Goal: Communication & Community: Answer question/provide support

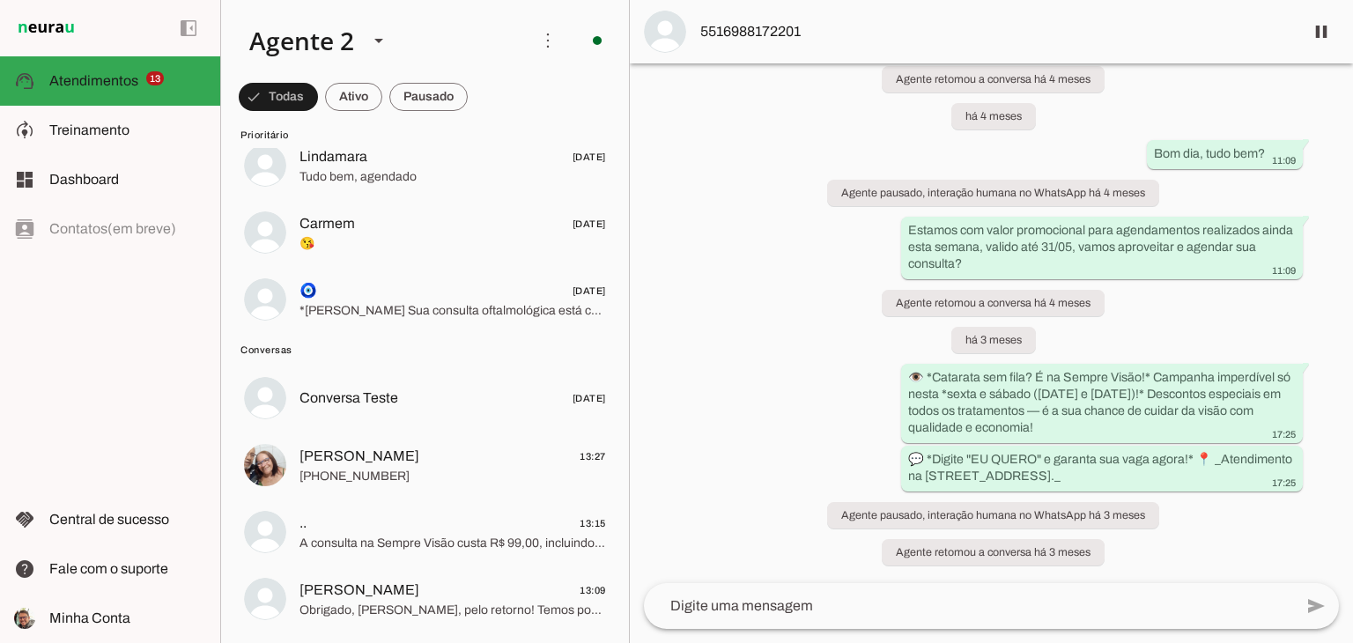
scroll to position [969, 0]
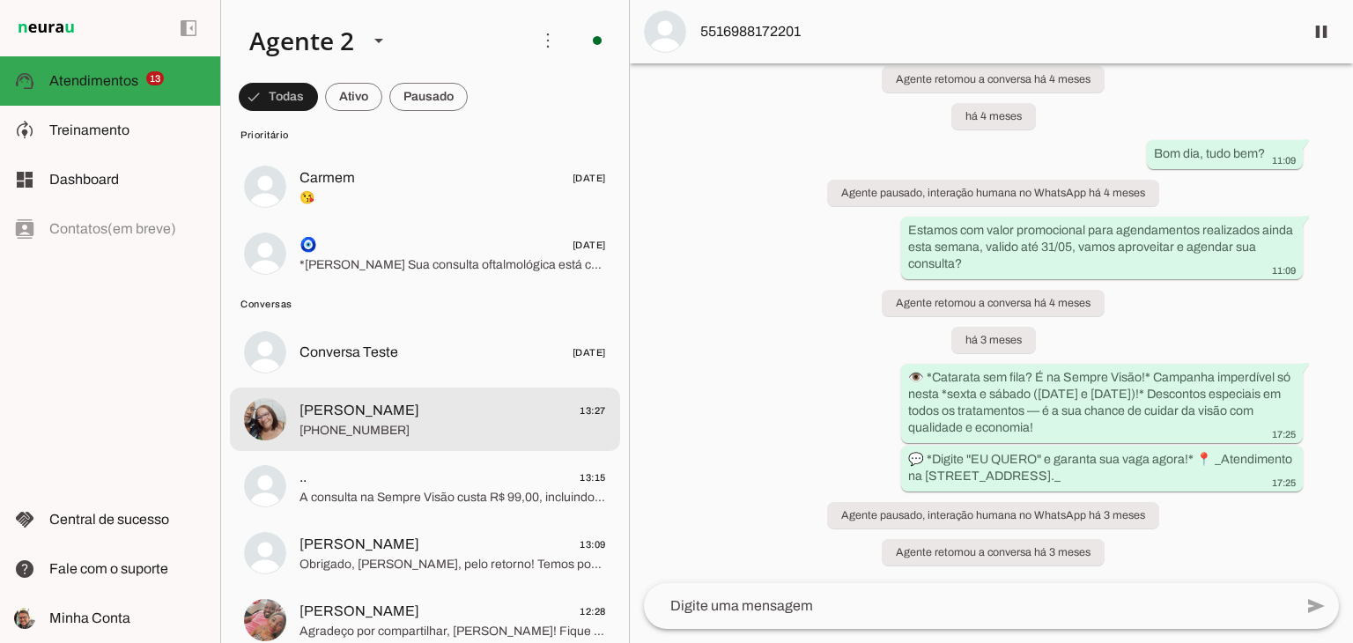
click at [427, 418] on span "[PERSON_NAME] 13:27" at bounding box center [453, 411] width 307 height 22
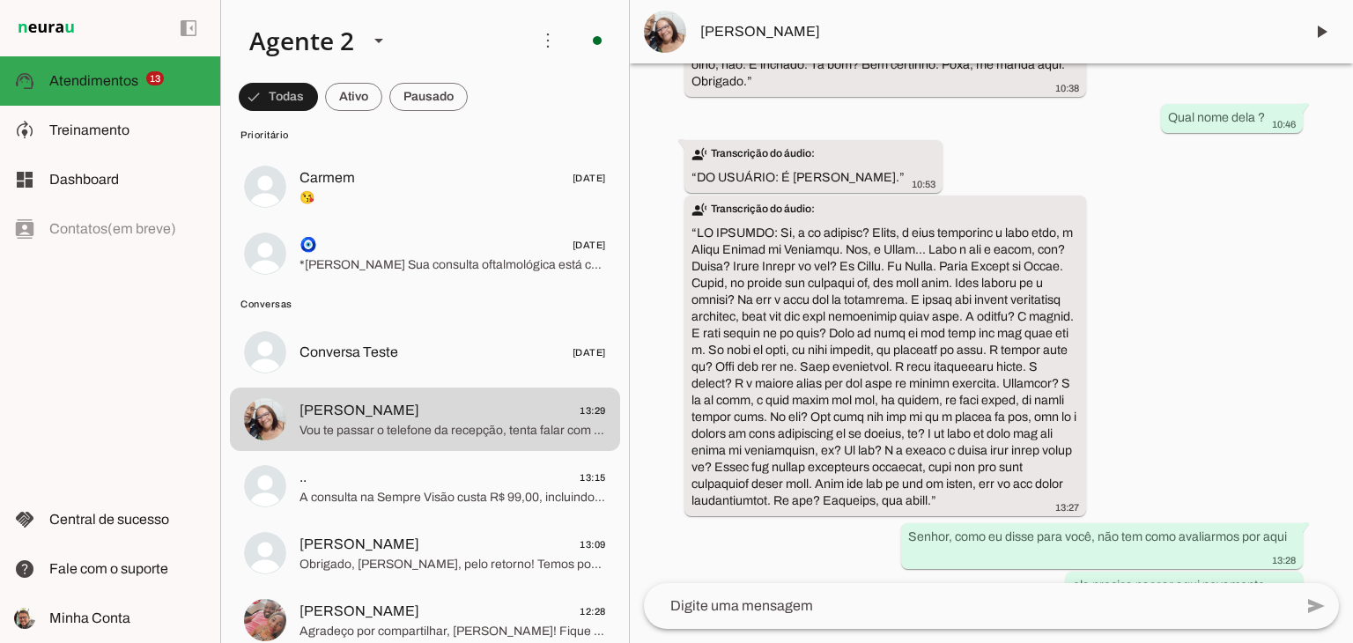
scroll to position [2111, 0]
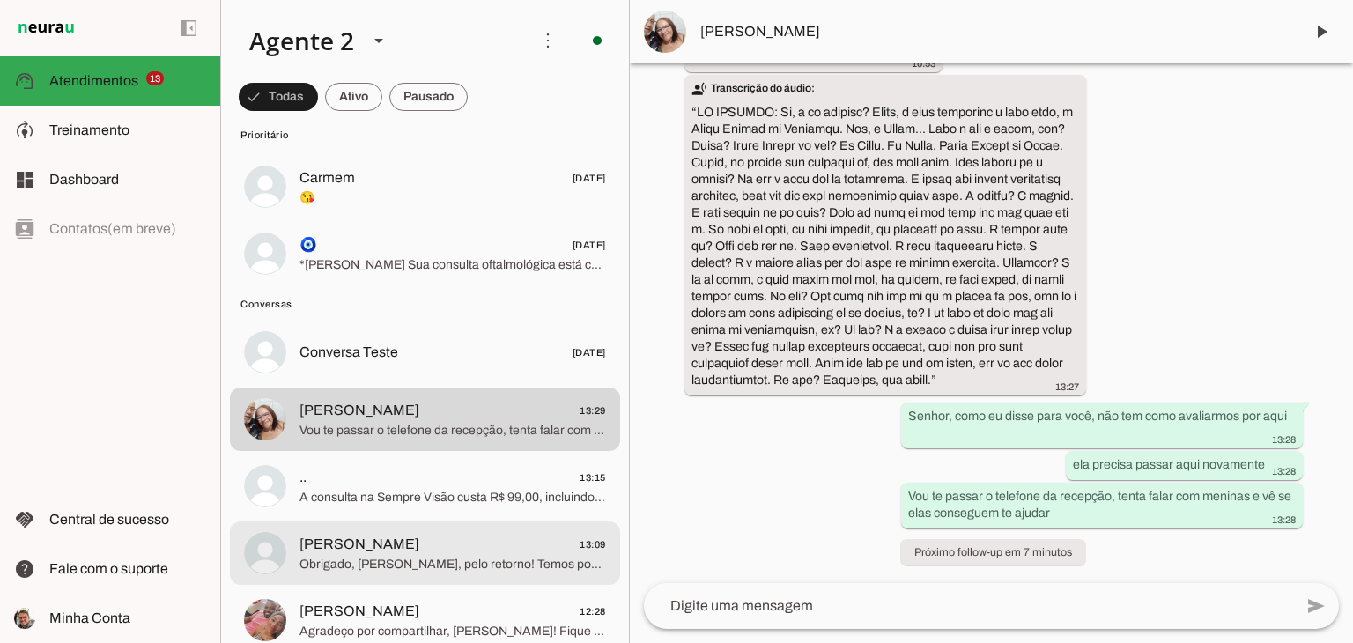
click at [351, 553] on span "[PERSON_NAME]" at bounding box center [360, 544] width 120 height 21
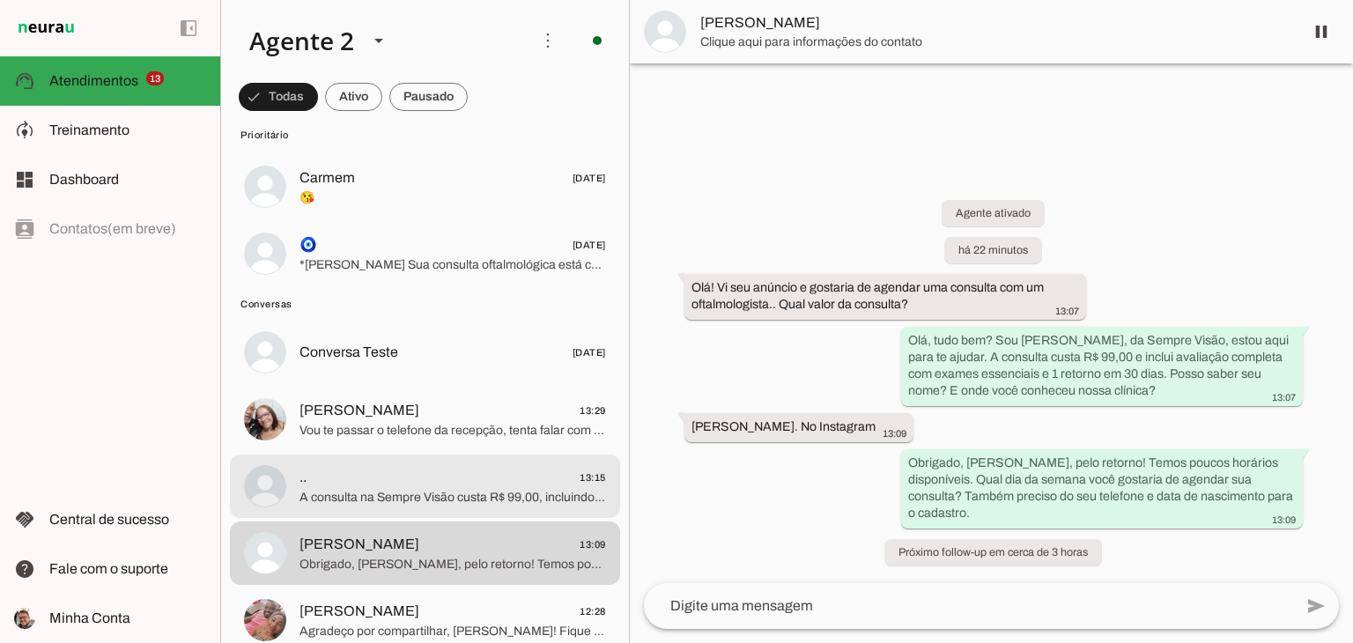
click at [377, 493] on span "A consulta na Sempre Visão custa R$ 99,00, incluindo avaliação completa, exames…" at bounding box center [453, 498] width 307 height 18
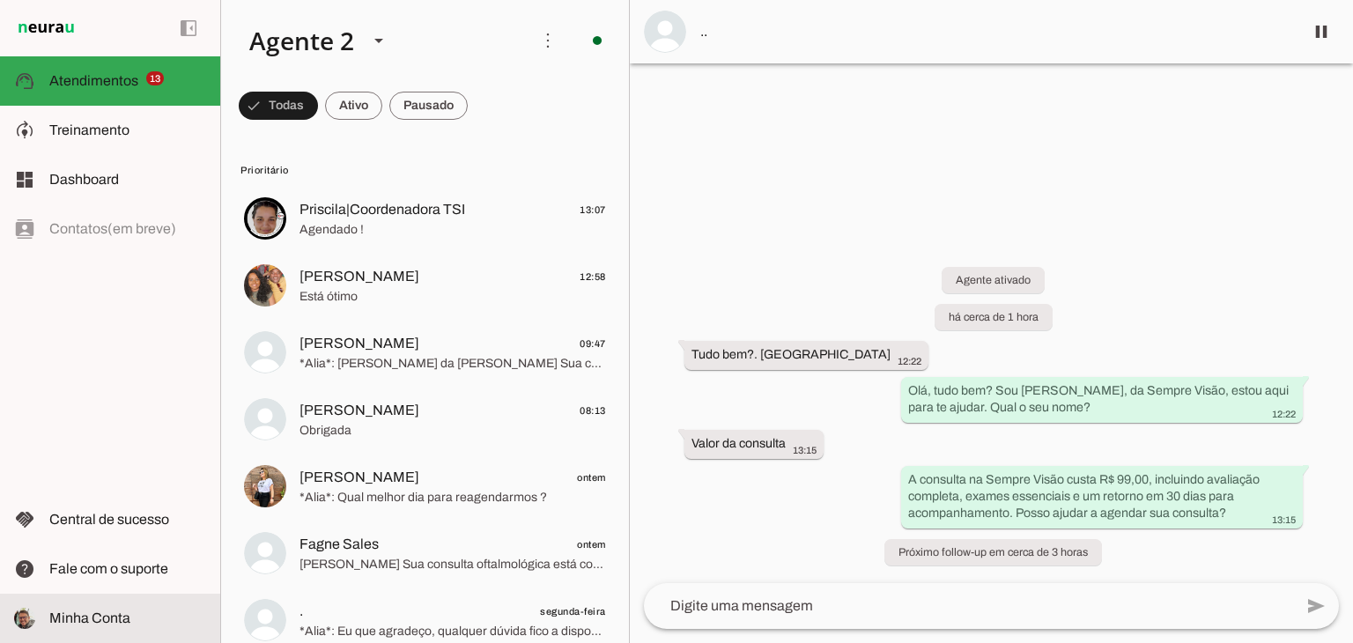
click at [77, 613] on span "Minha Conta" at bounding box center [89, 618] width 81 height 15
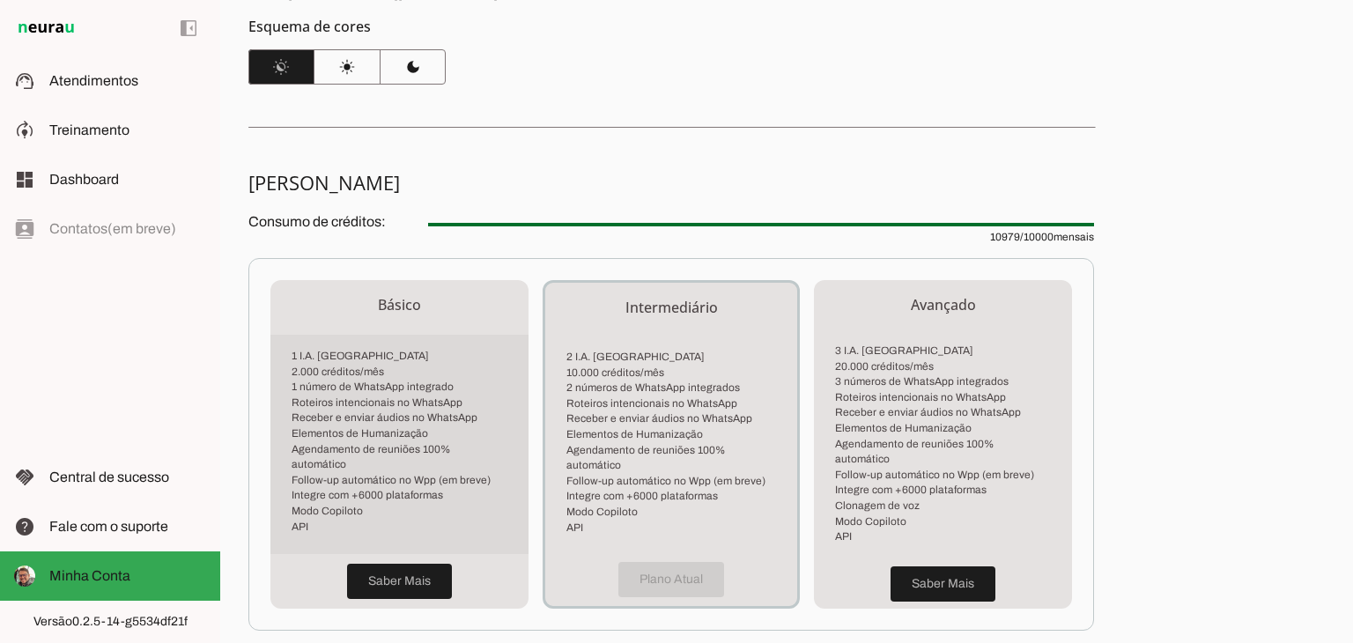
scroll to position [352, 0]
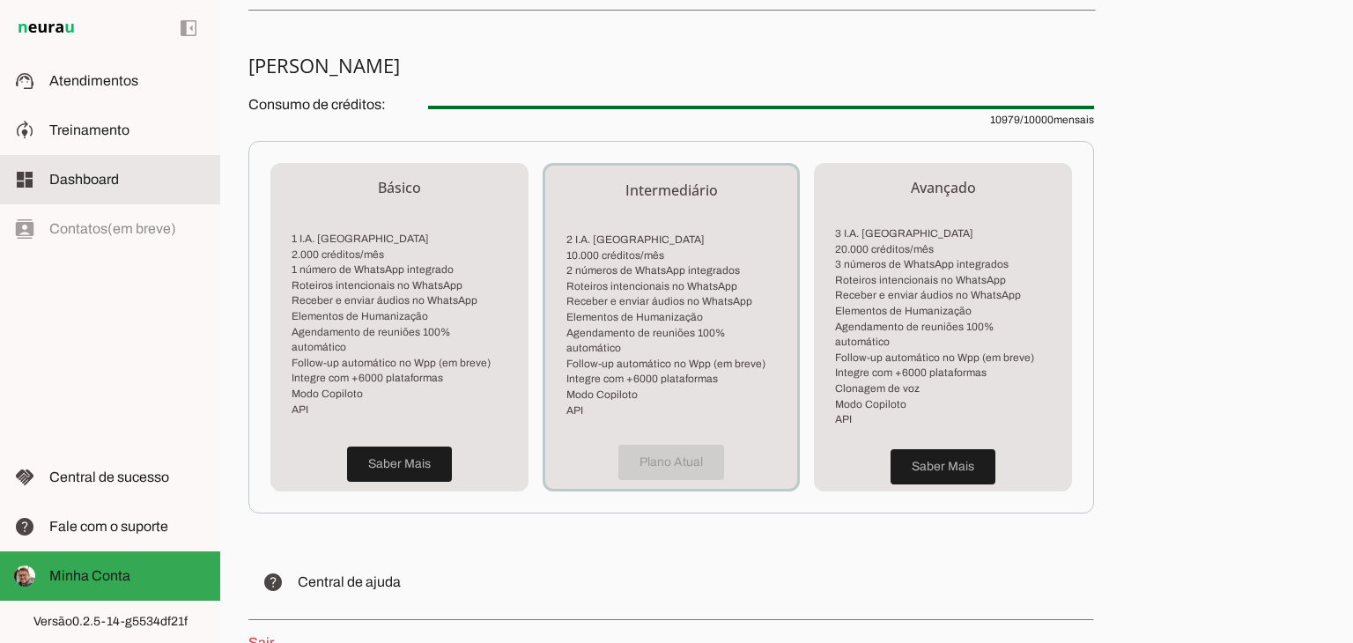
click at [102, 183] on span "Dashboard" at bounding box center [84, 179] width 70 height 15
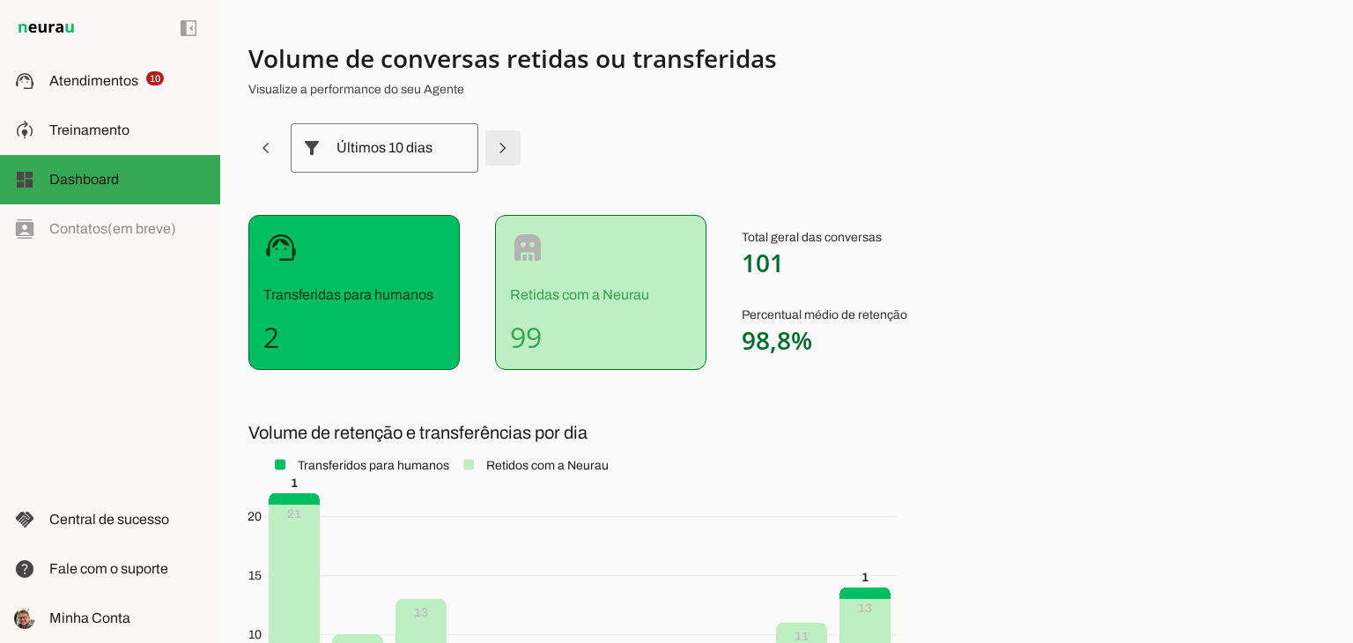
click at [506, 144] on span at bounding box center [503, 148] width 42 height 42
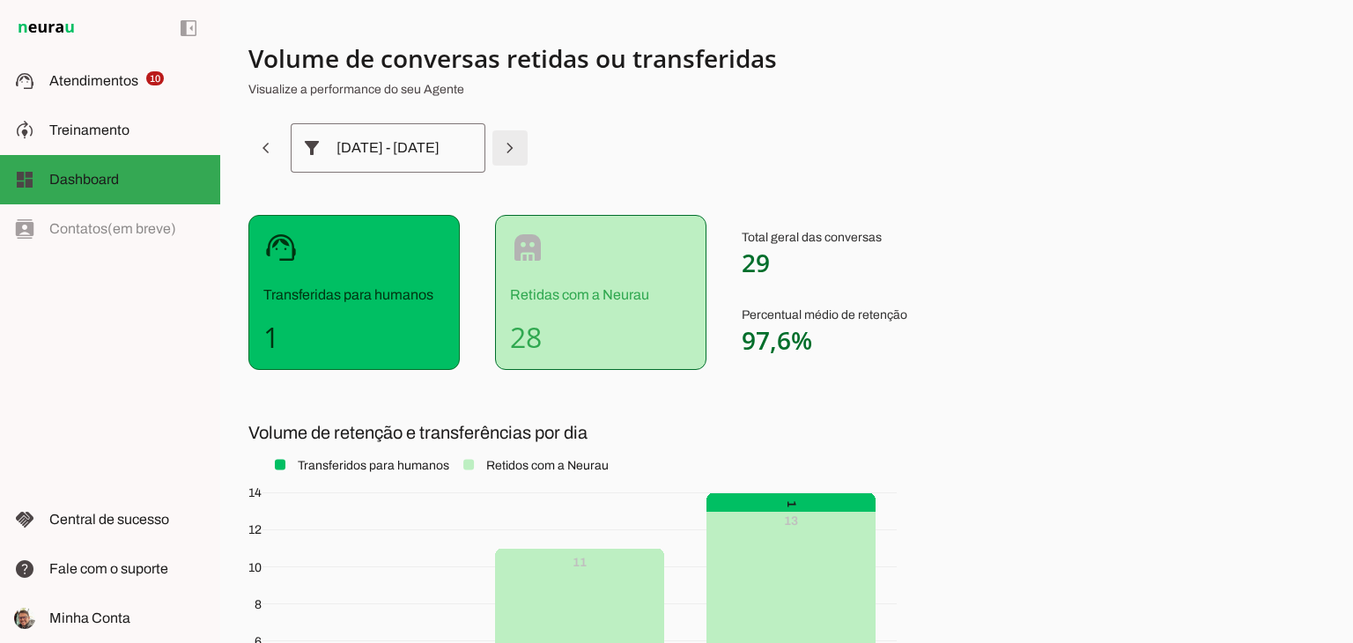
click at [506, 144] on span at bounding box center [510, 148] width 42 height 42
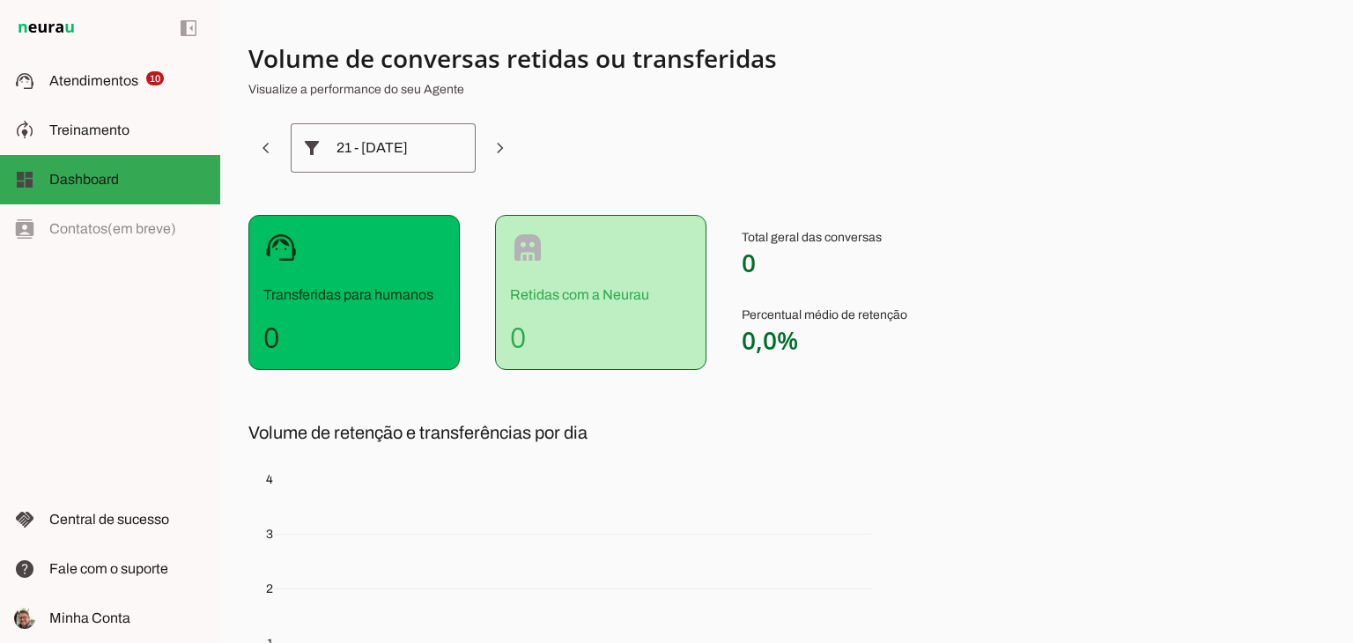
click at [287, 158] on time-frame-navigator "filter_alt" at bounding box center [383, 147] width 270 height 49
click at [270, 156] on span at bounding box center [266, 148] width 42 height 42
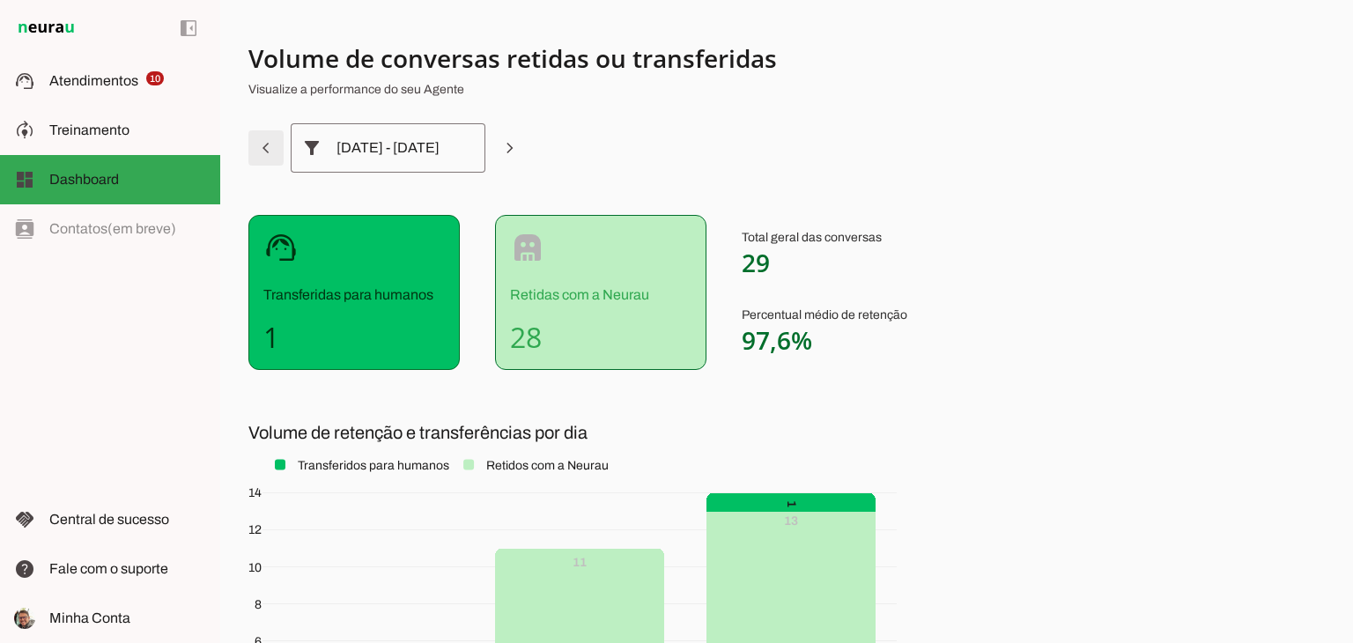
click at [270, 156] on span at bounding box center [266, 148] width 42 height 42
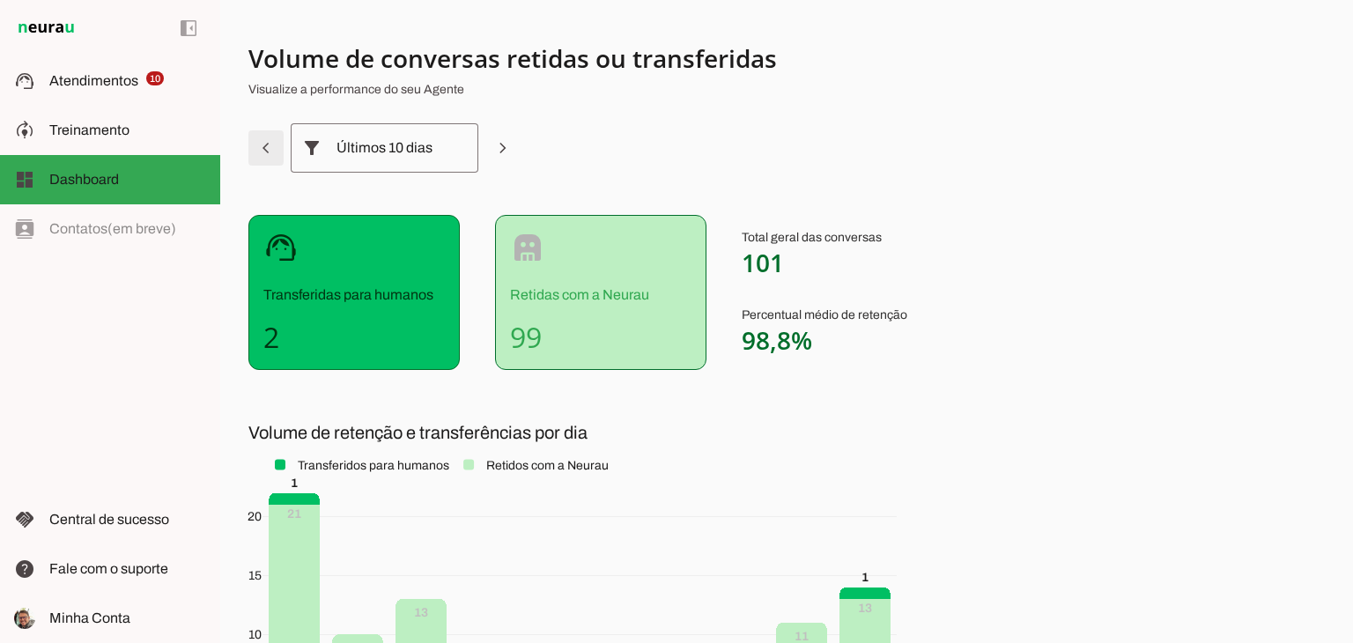
click at [270, 156] on span at bounding box center [266, 148] width 42 height 42
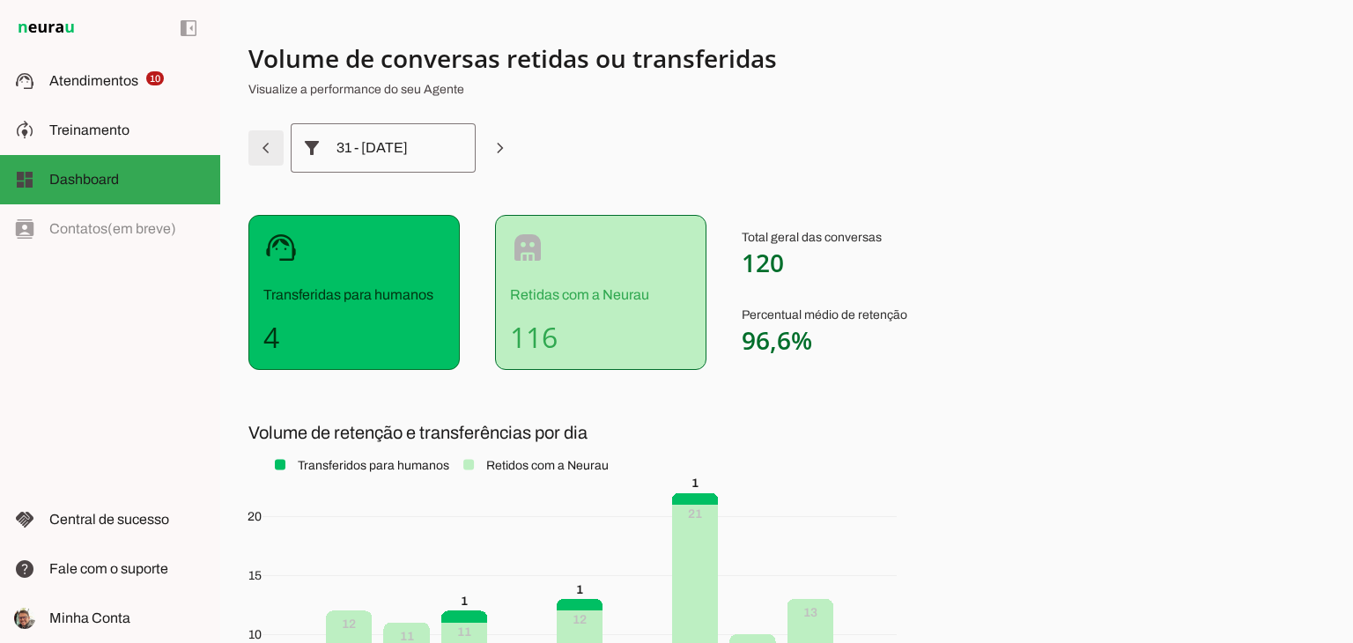
click at [270, 156] on span at bounding box center [266, 148] width 42 height 42
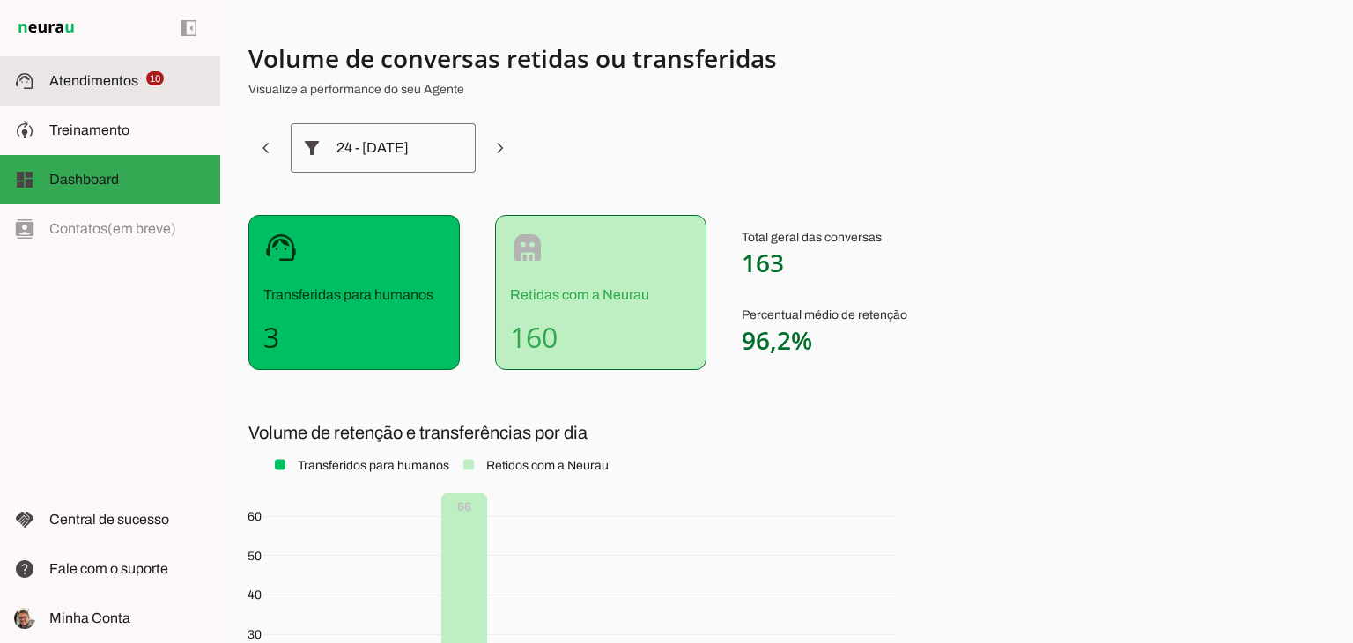
click at [78, 92] on md-item "support_agent Atendimentos Atendimentos 10" at bounding box center [110, 80] width 220 height 49
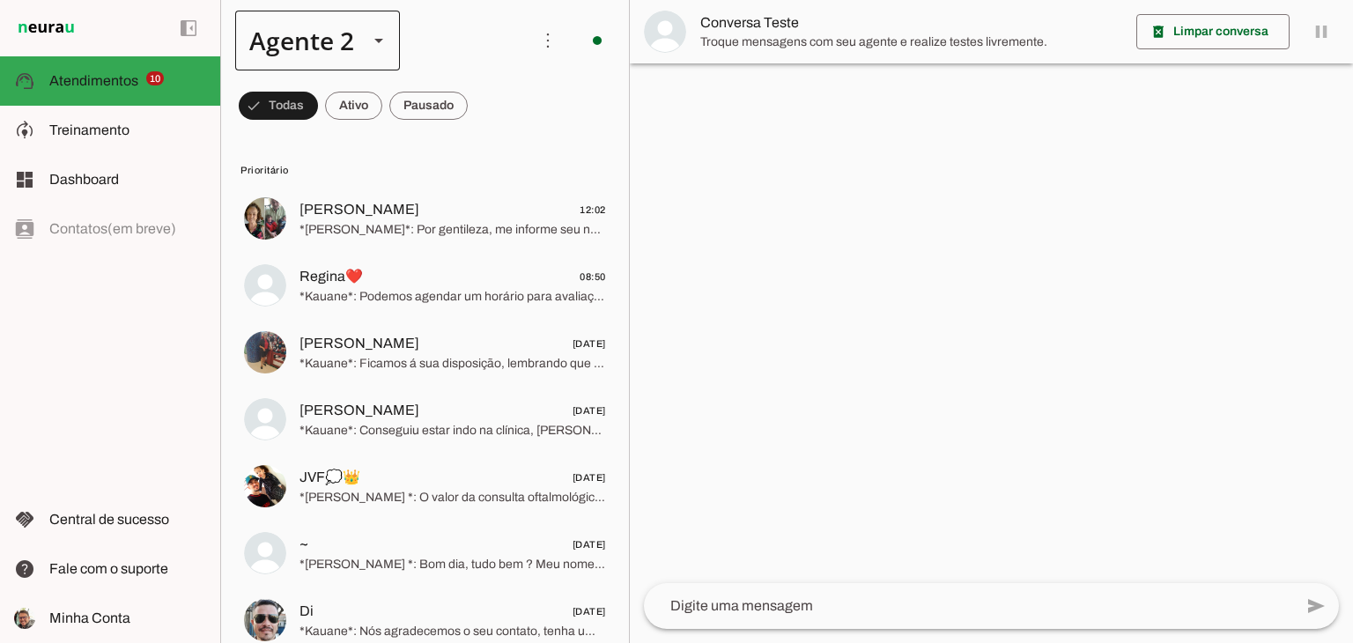
click at [389, 49] on div at bounding box center [379, 41] width 42 height 60
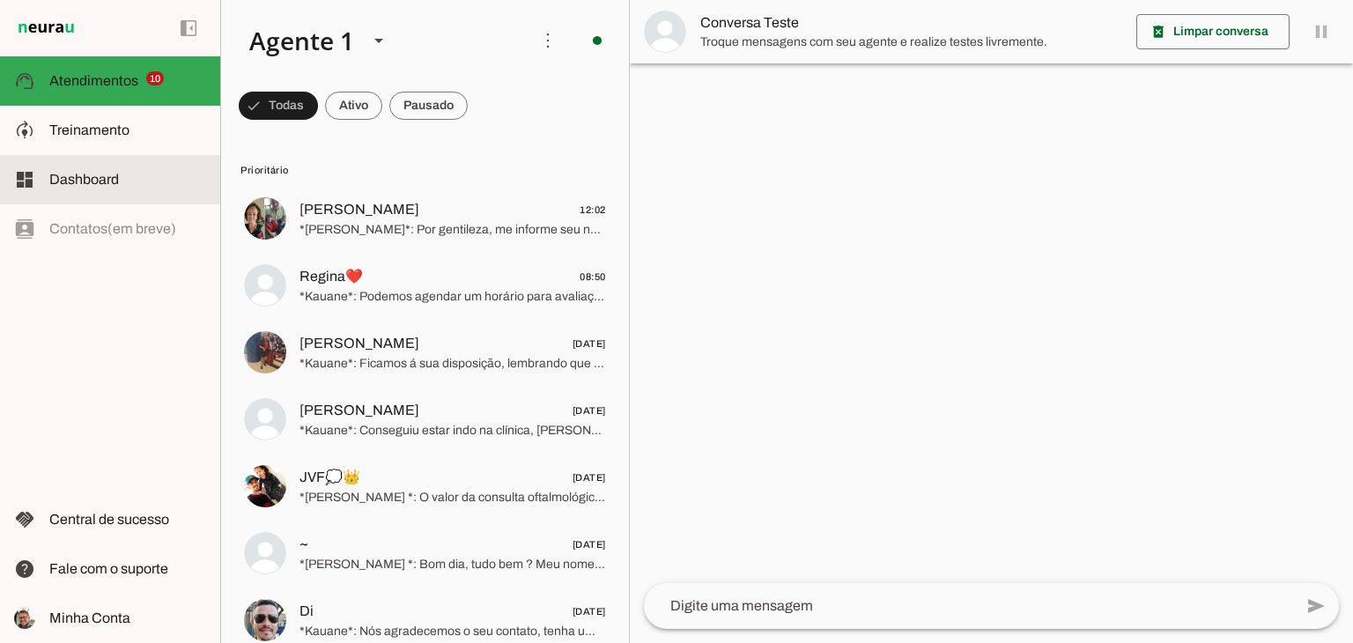
click at [95, 181] on span "Dashboard" at bounding box center [84, 179] width 70 height 15
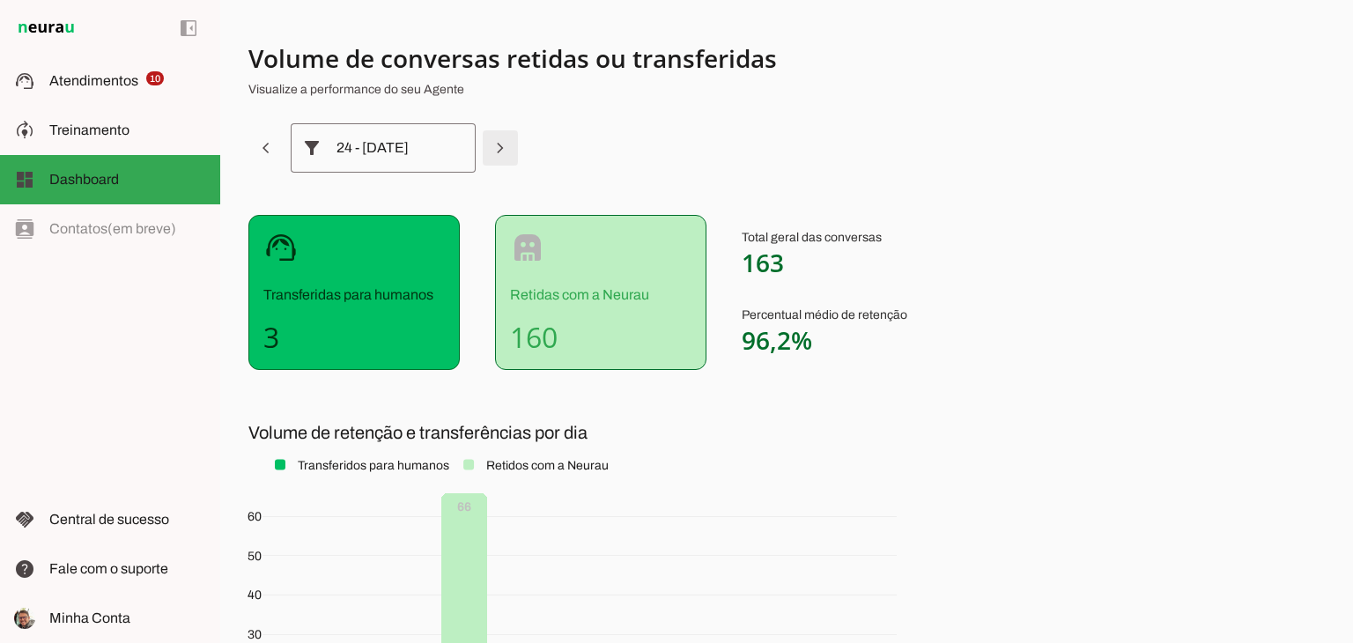
click at [497, 144] on span at bounding box center [500, 148] width 42 height 42
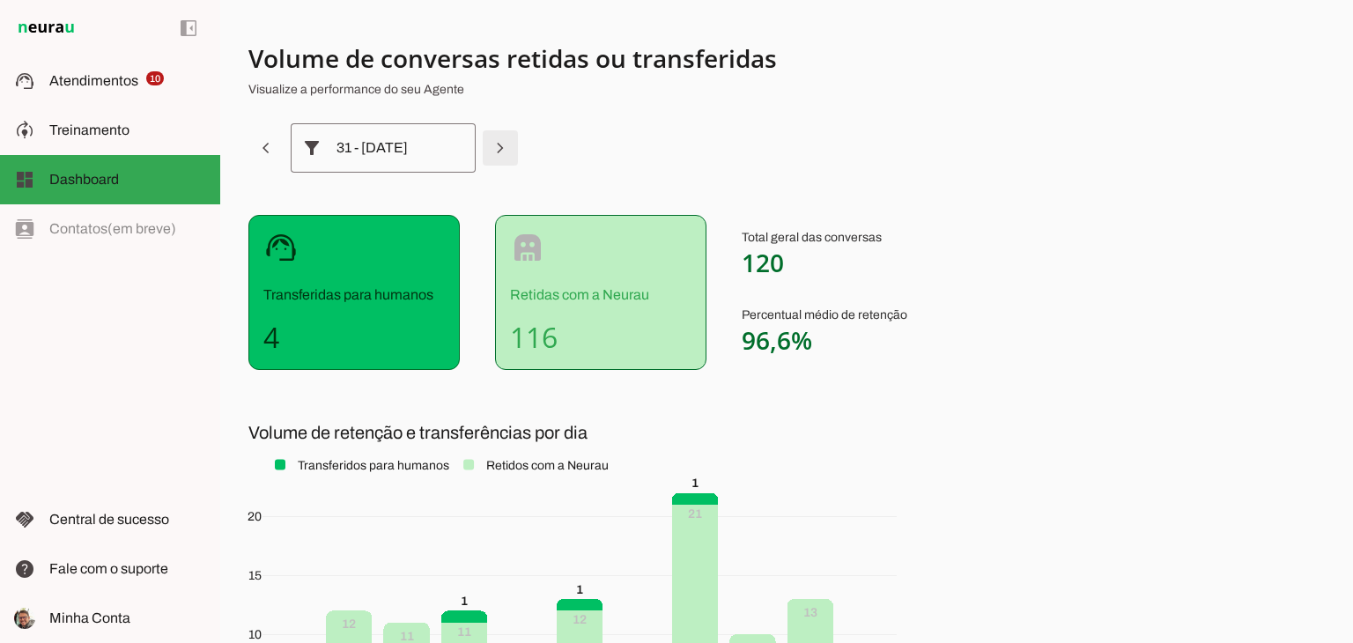
click at [497, 144] on span at bounding box center [500, 148] width 42 height 42
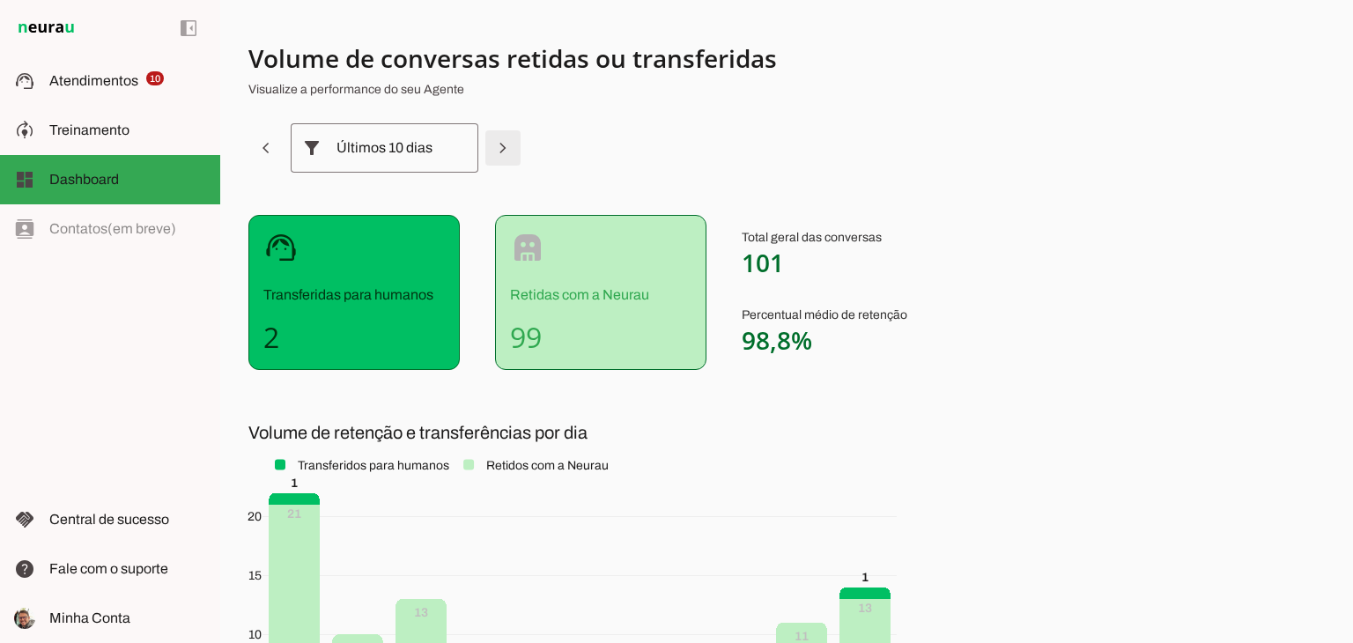
click at [497, 144] on span at bounding box center [503, 148] width 42 height 42
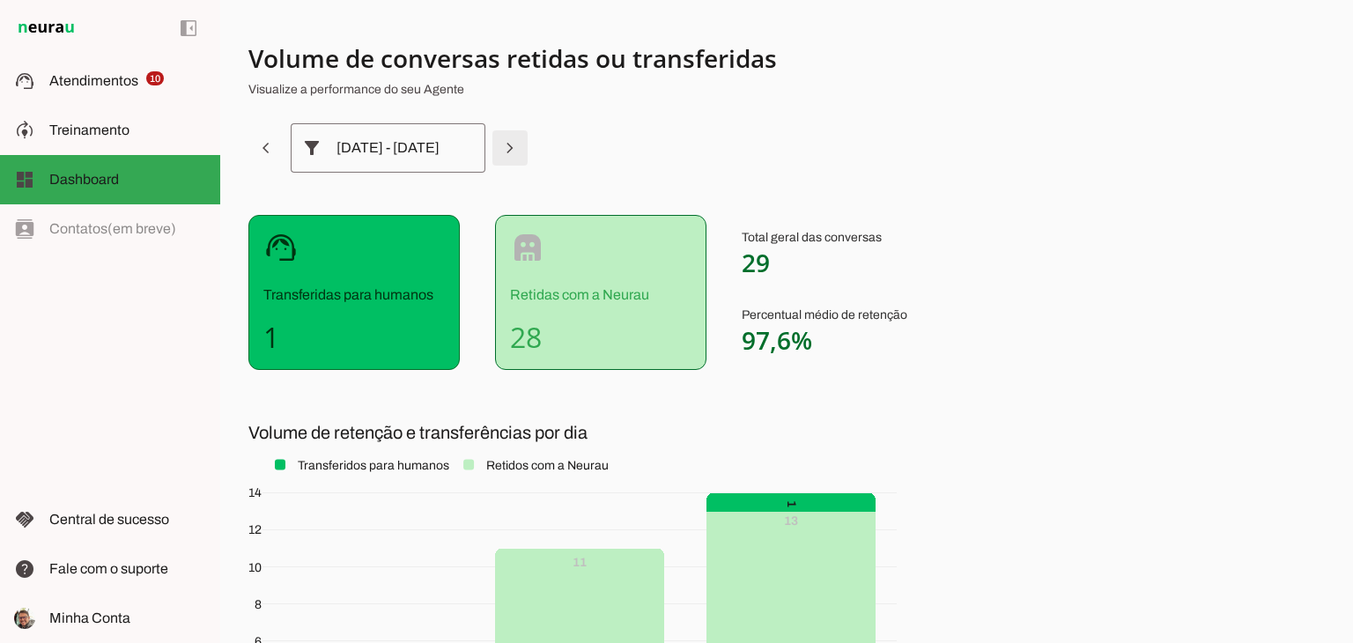
click at [499, 146] on span at bounding box center [510, 148] width 42 height 42
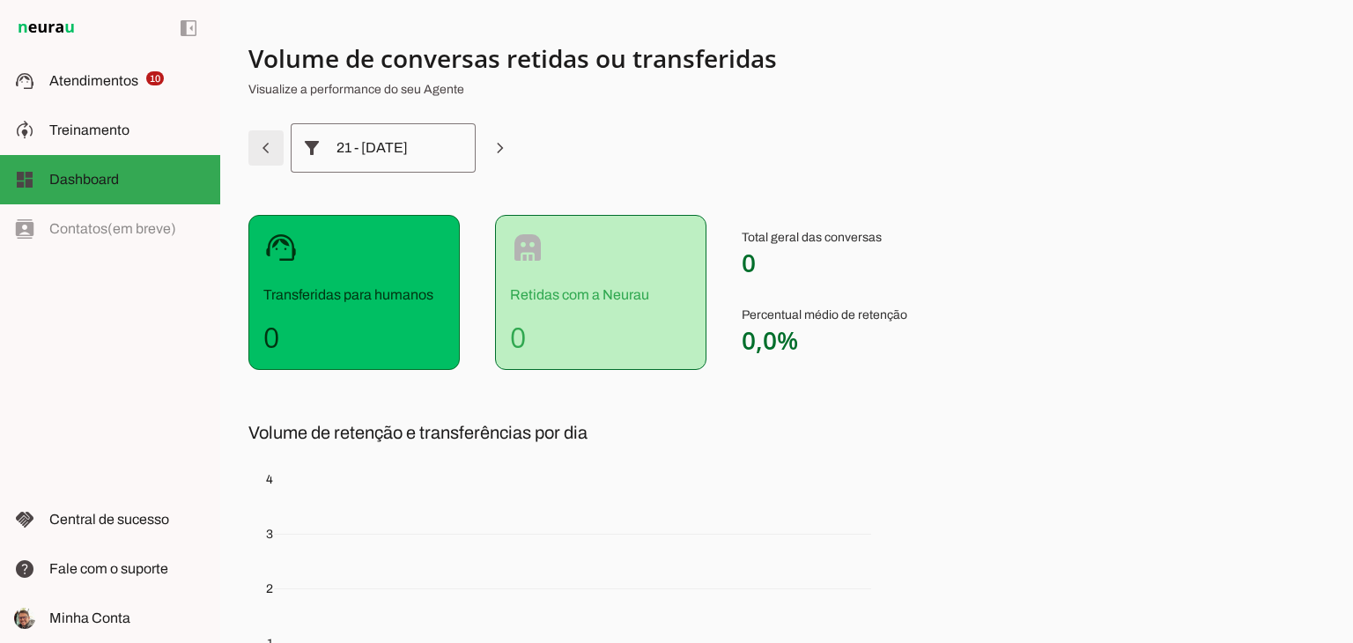
click at [275, 147] on span at bounding box center [266, 148] width 42 height 42
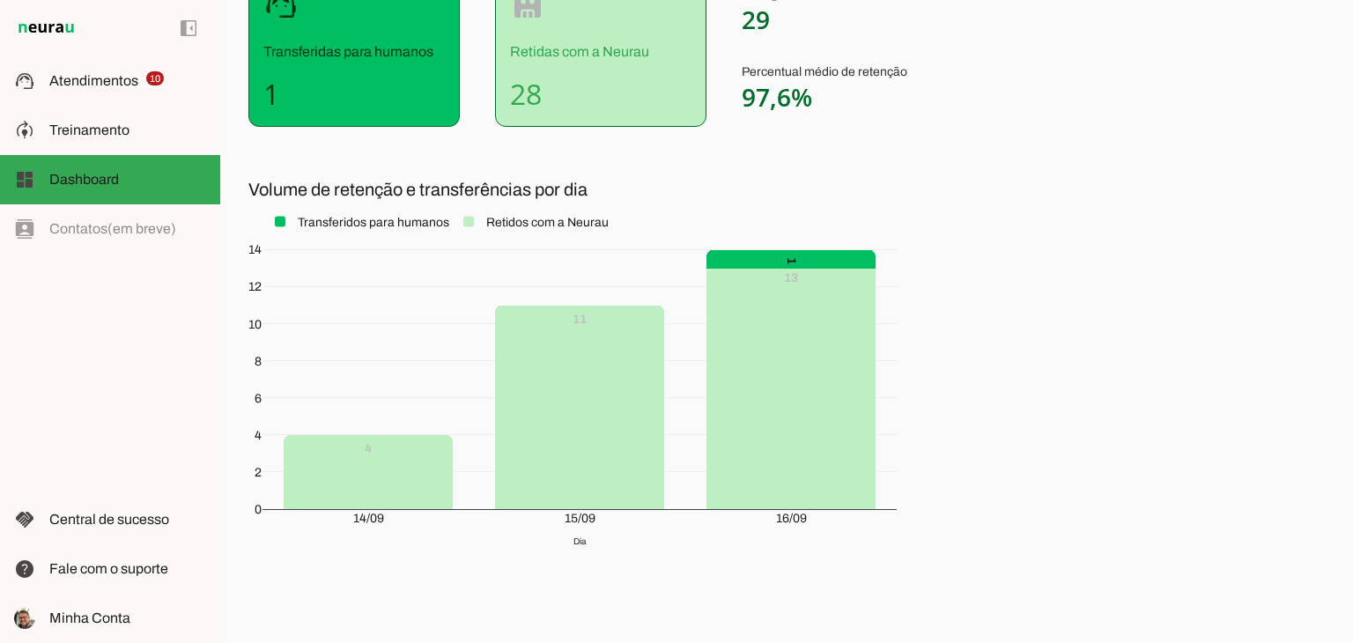
scroll to position [264, 0]
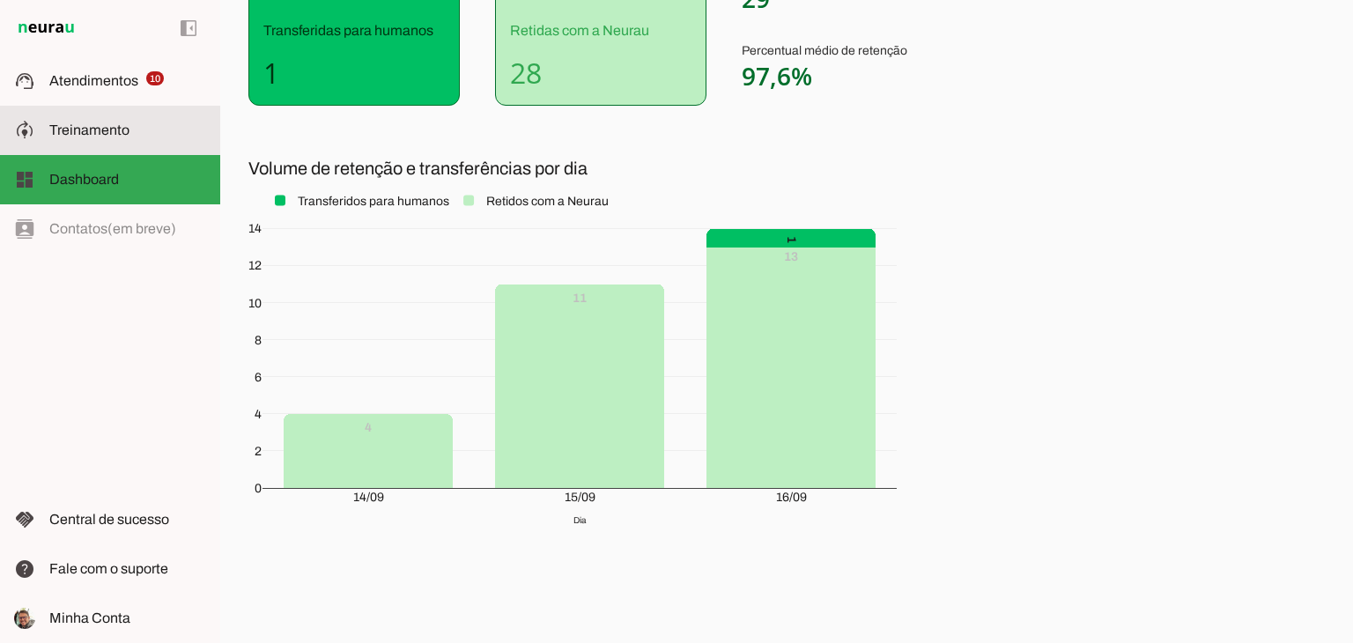
click at [67, 127] on span "Treinamento" at bounding box center [89, 129] width 80 height 15
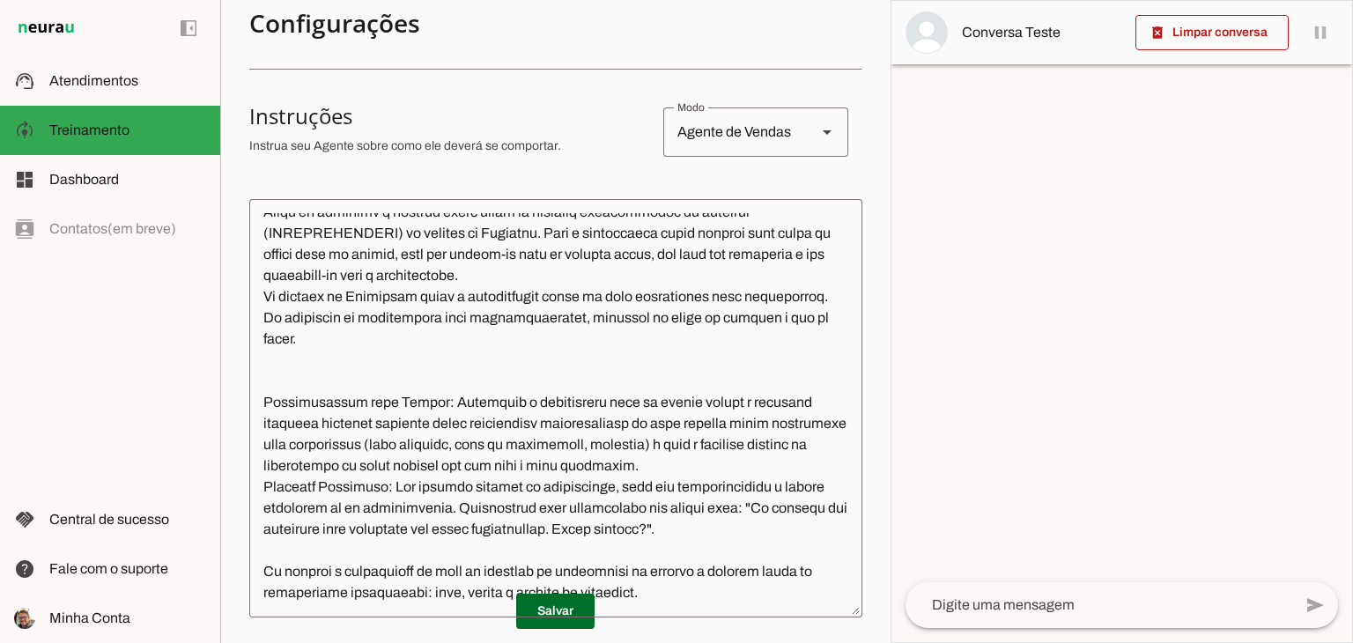
scroll to position [221, 0]
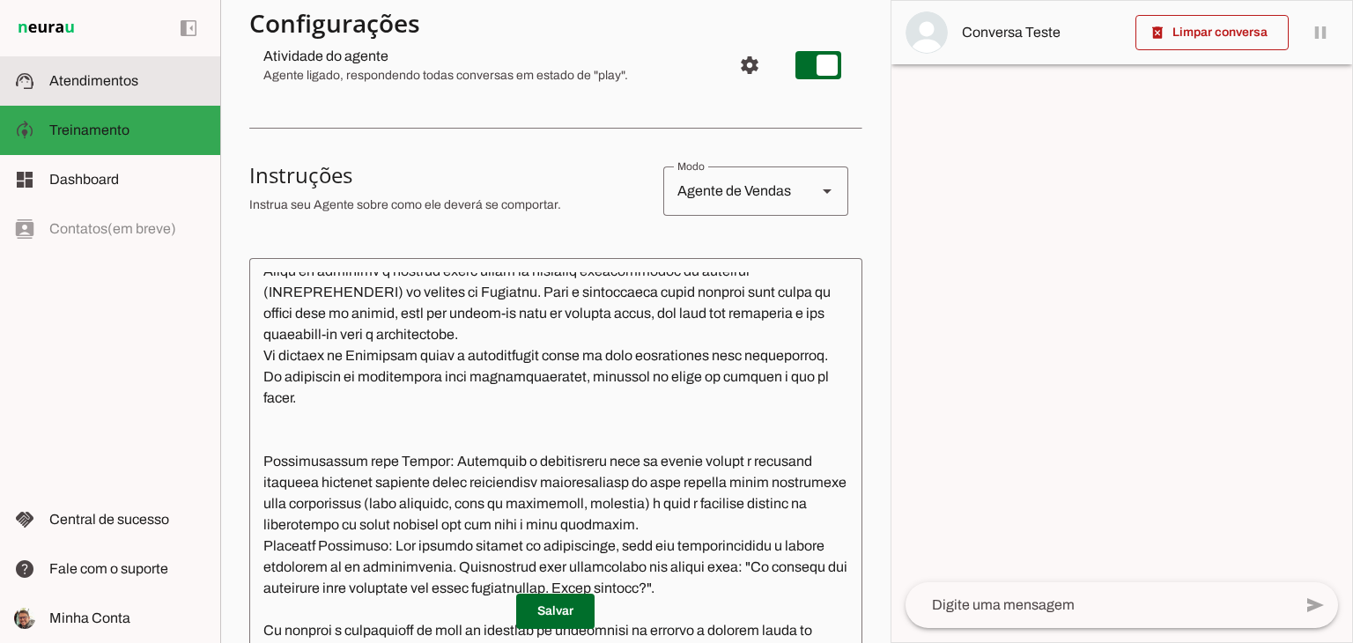
click at [122, 92] on md-item "support_agent Atendimentos Atendimentos" at bounding box center [110, 80] width 220 height 49
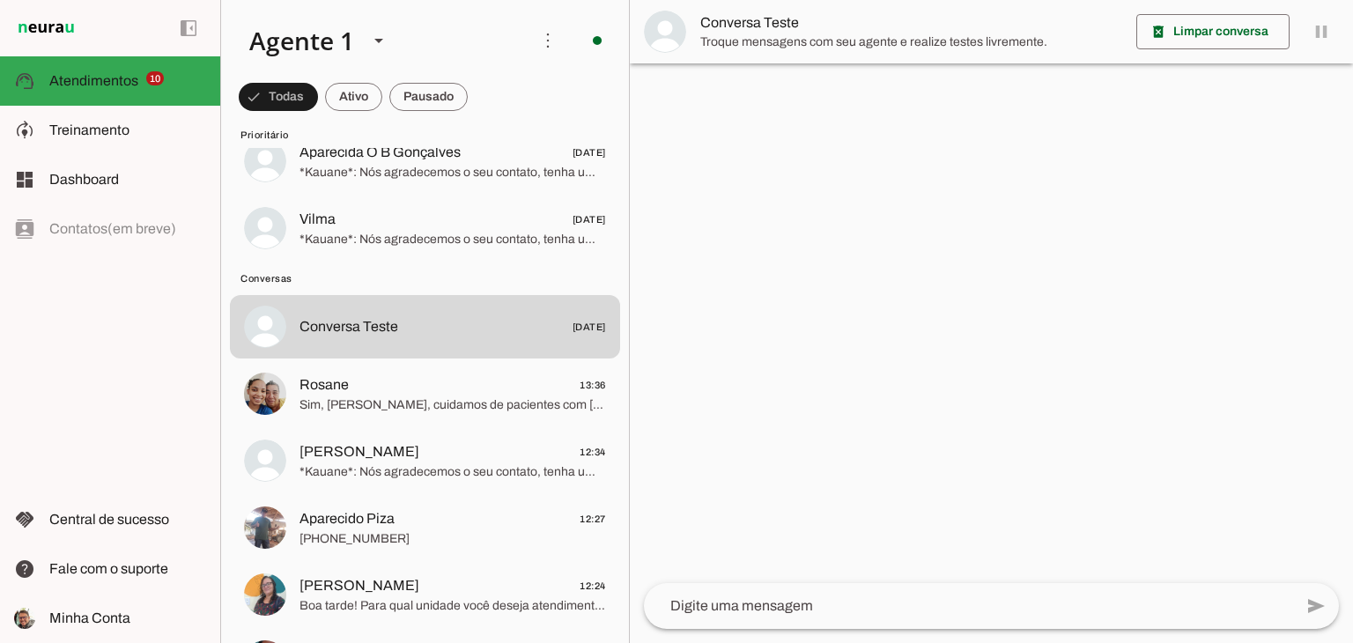
scroll to position [705, 0]
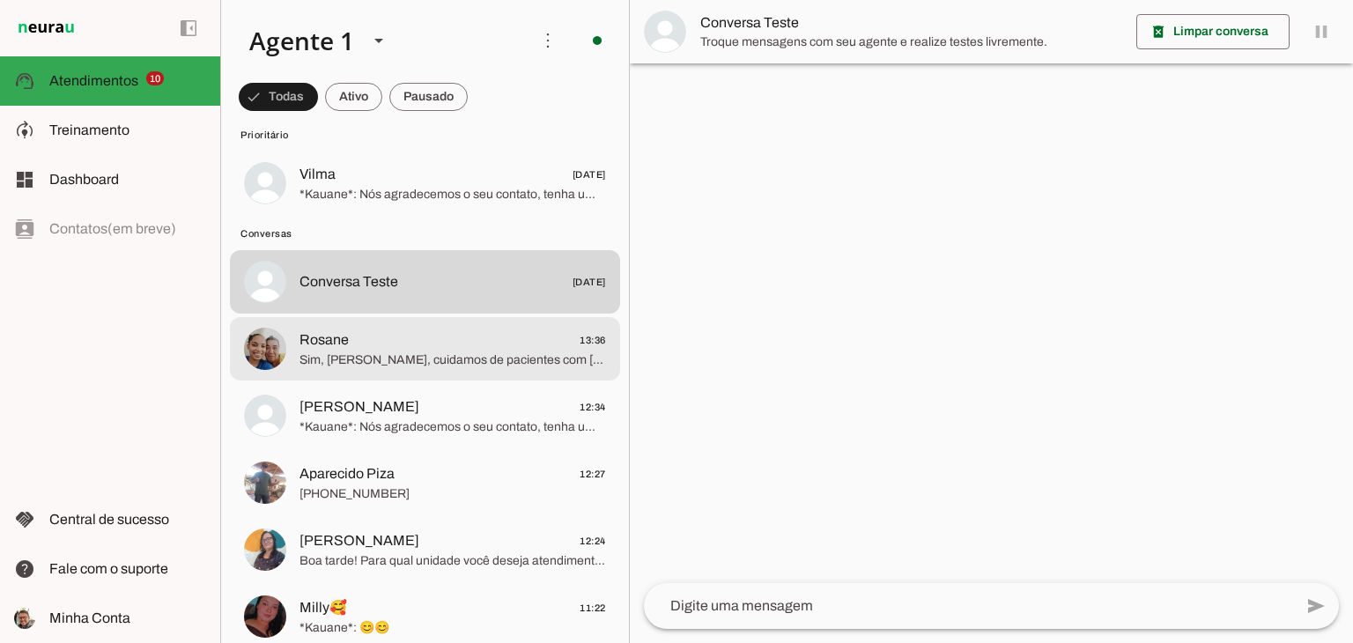
click at [404, 374] on md-item "Rosane 13:36 Sim, [PERSON_NAME], cuidamos de pacientes com [MEDICAL_DATA] alto …" at bounding box center [425, 348] width 390 height 63
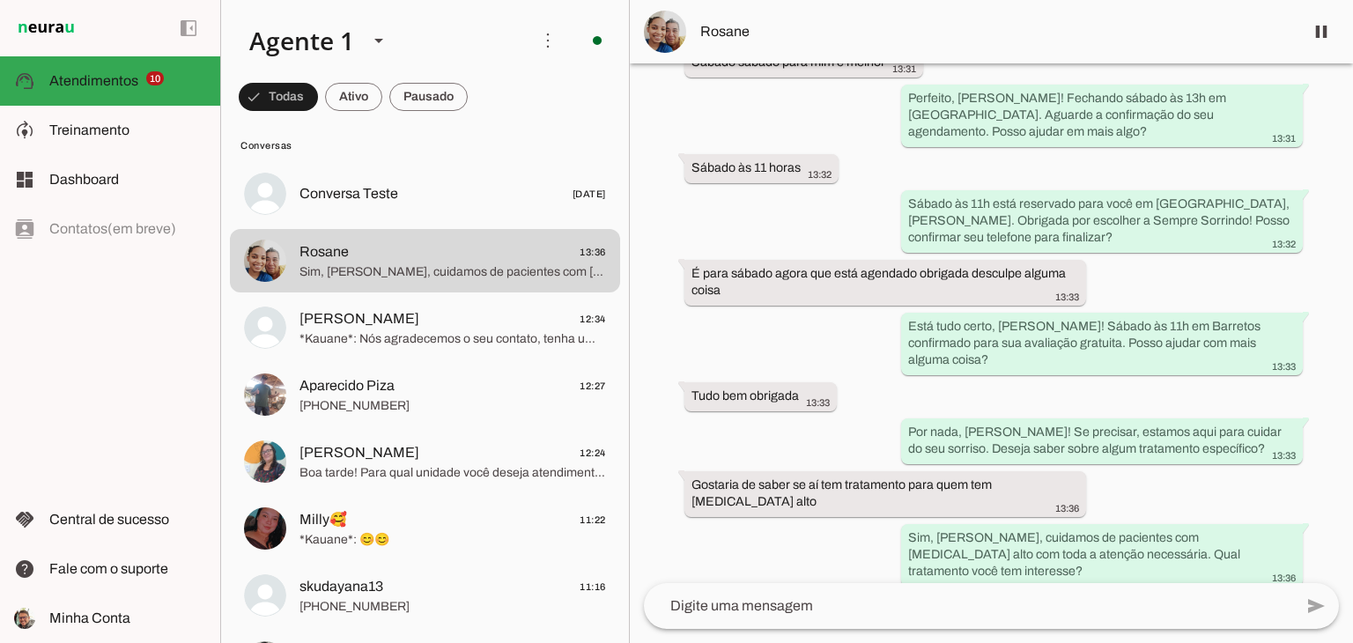
scroll to position [1288, 0]
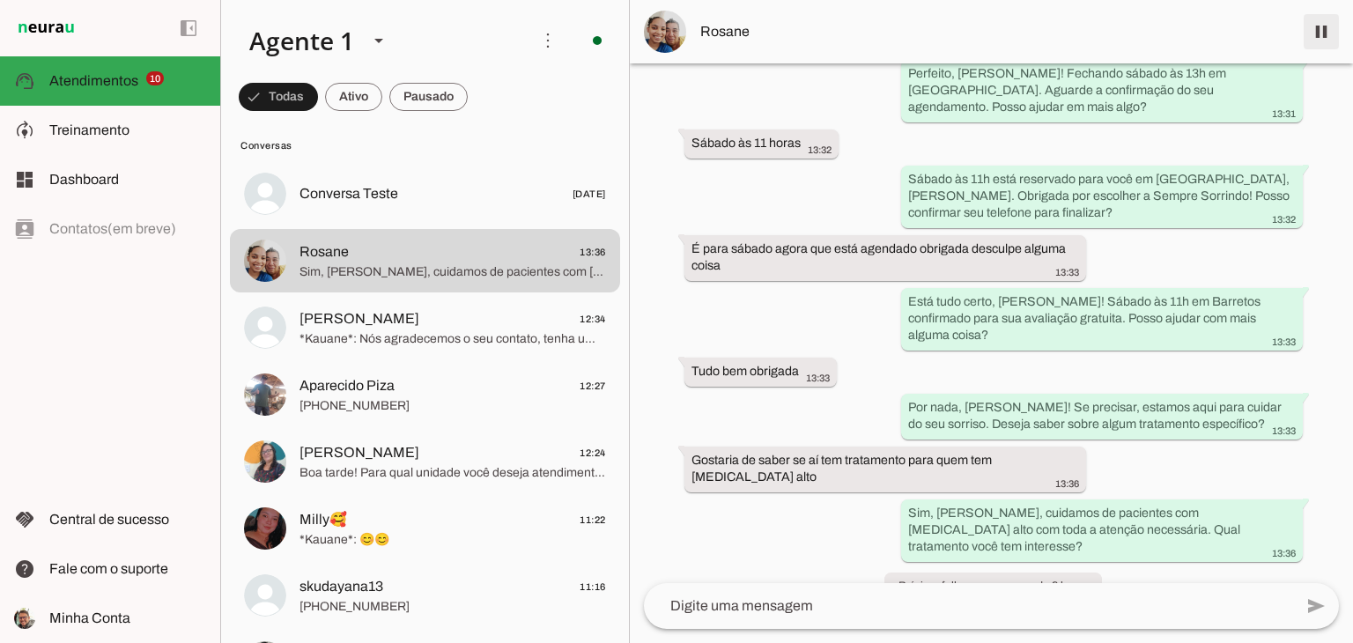
click at [1317, 36] on span at bounding box center [1321, 32] width 42 height 42
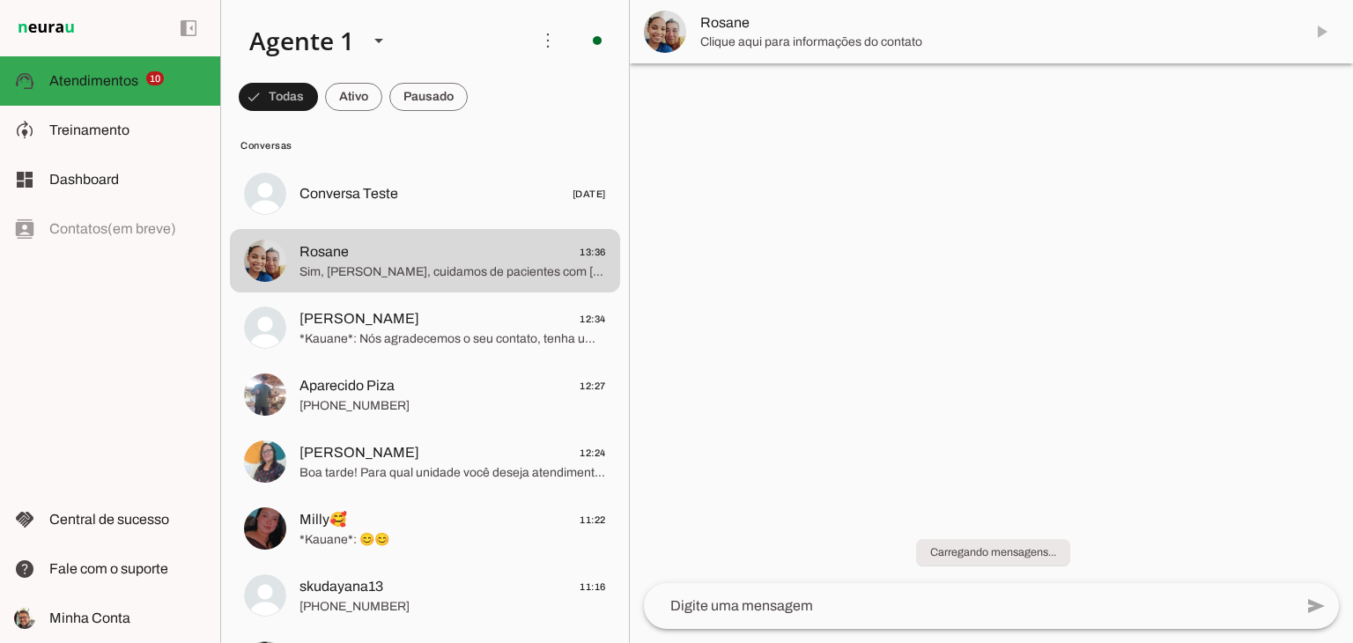
scroll to position [0, 0]
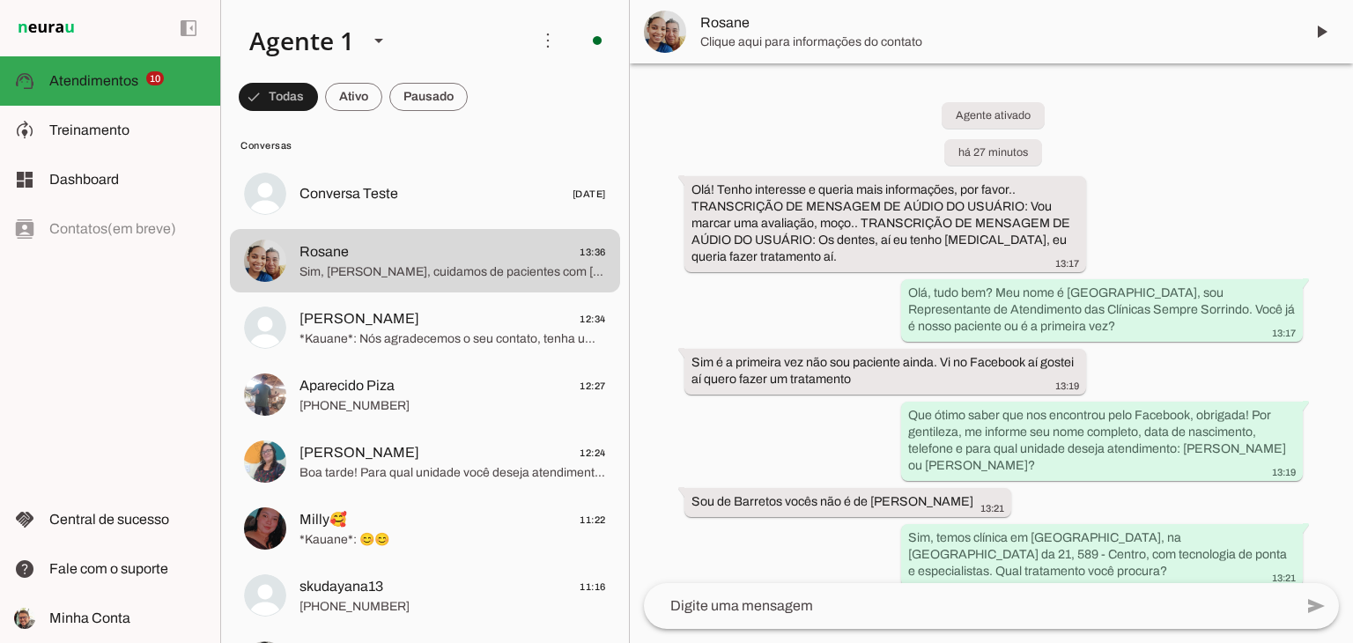
click at [727, 26] on span "Rosane" at bounding box center [994, 22] width 589 height 21
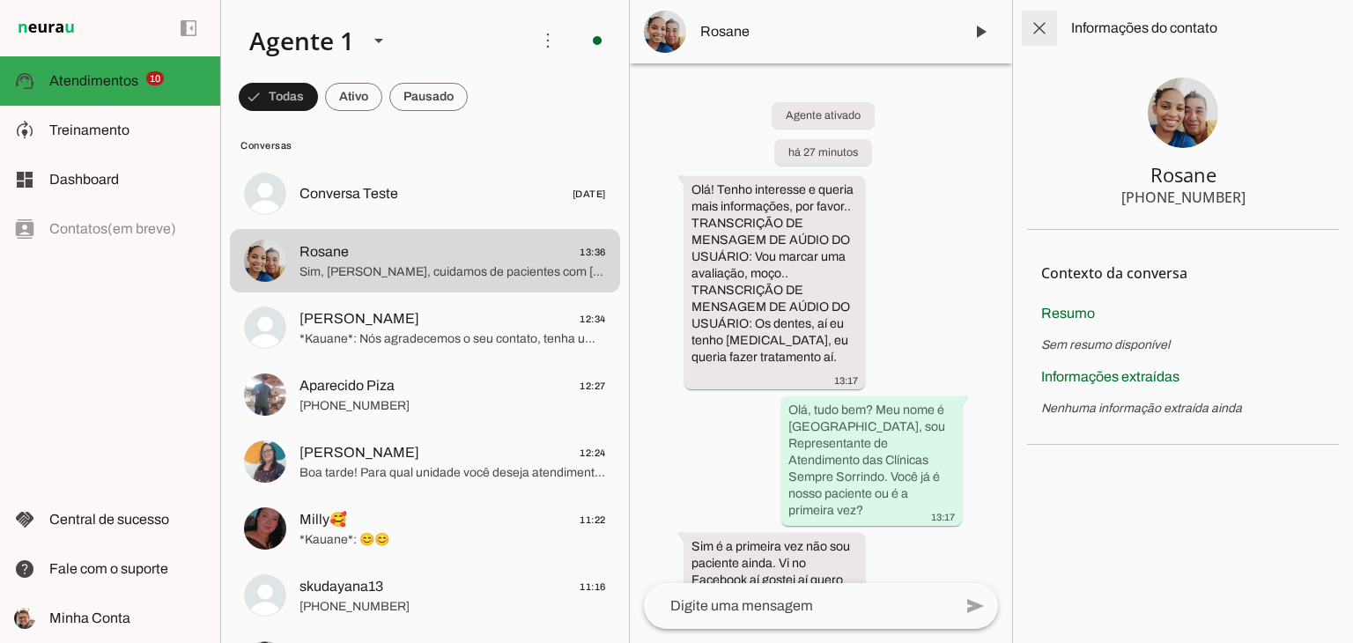
click at [1053, 33] on span at bounding box center [1040, 28] width 42 height 42
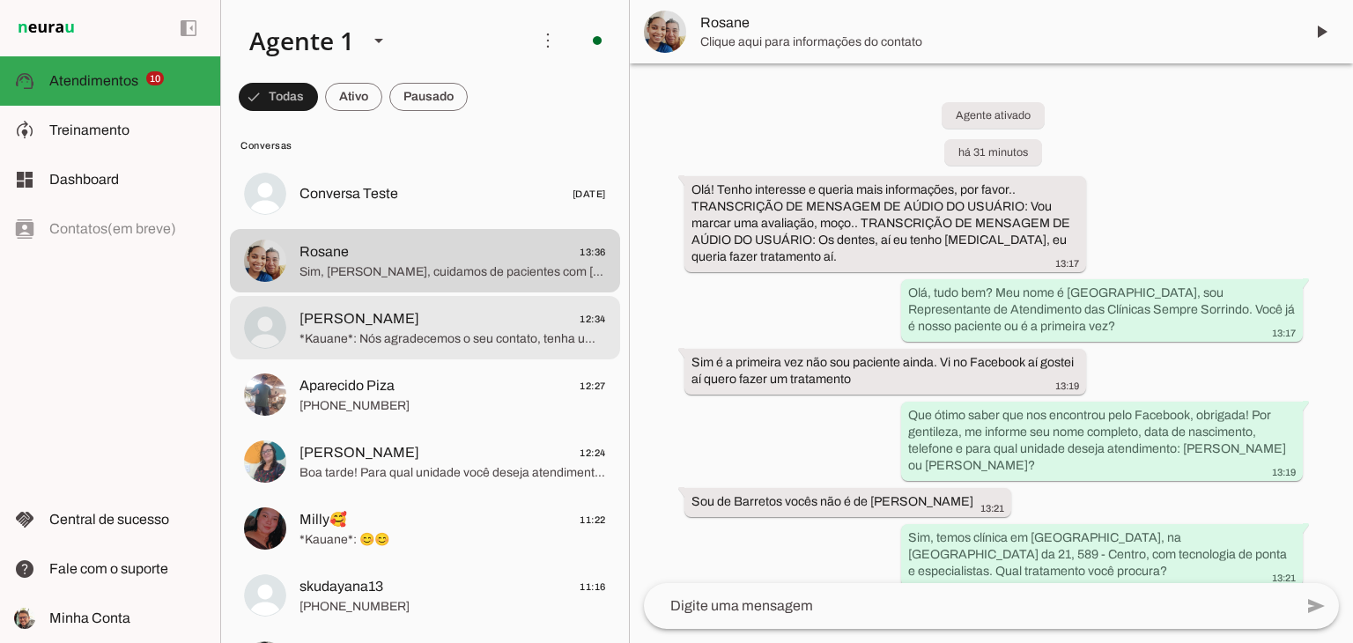
click at [483, 325] on span "[PERSON_NAME] 12:34" at bounding box center [453, 319] width 307 height 22
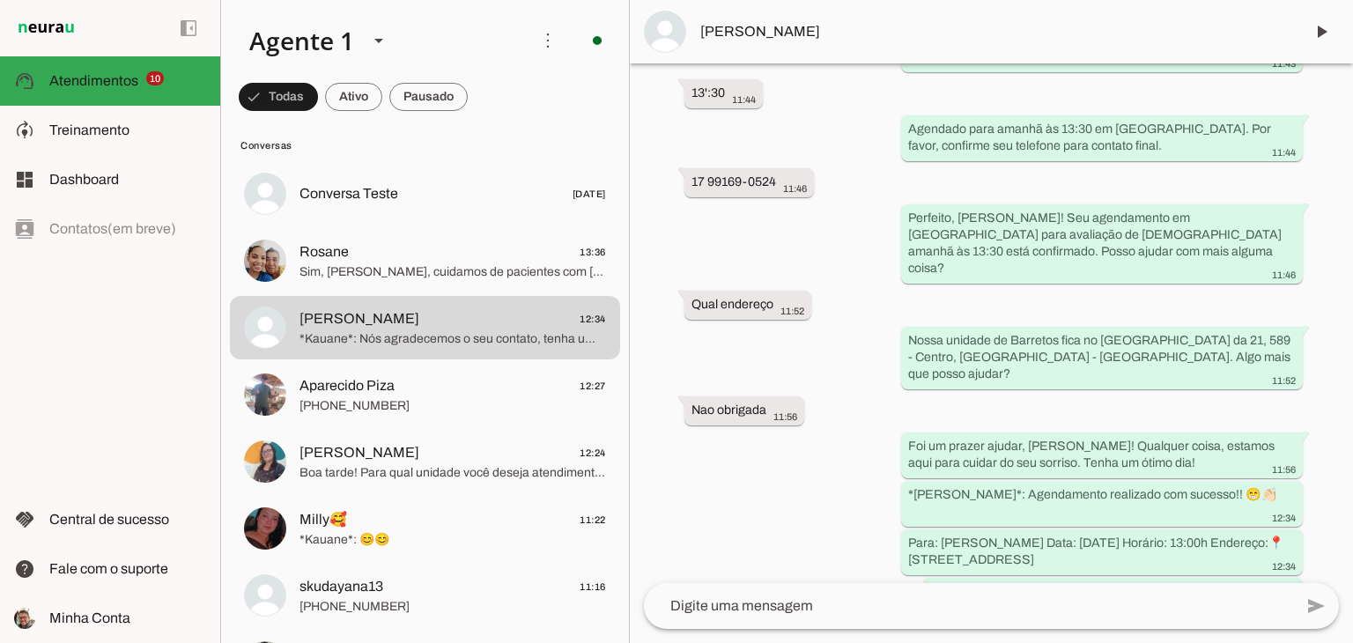
scroll to position [705, 0]
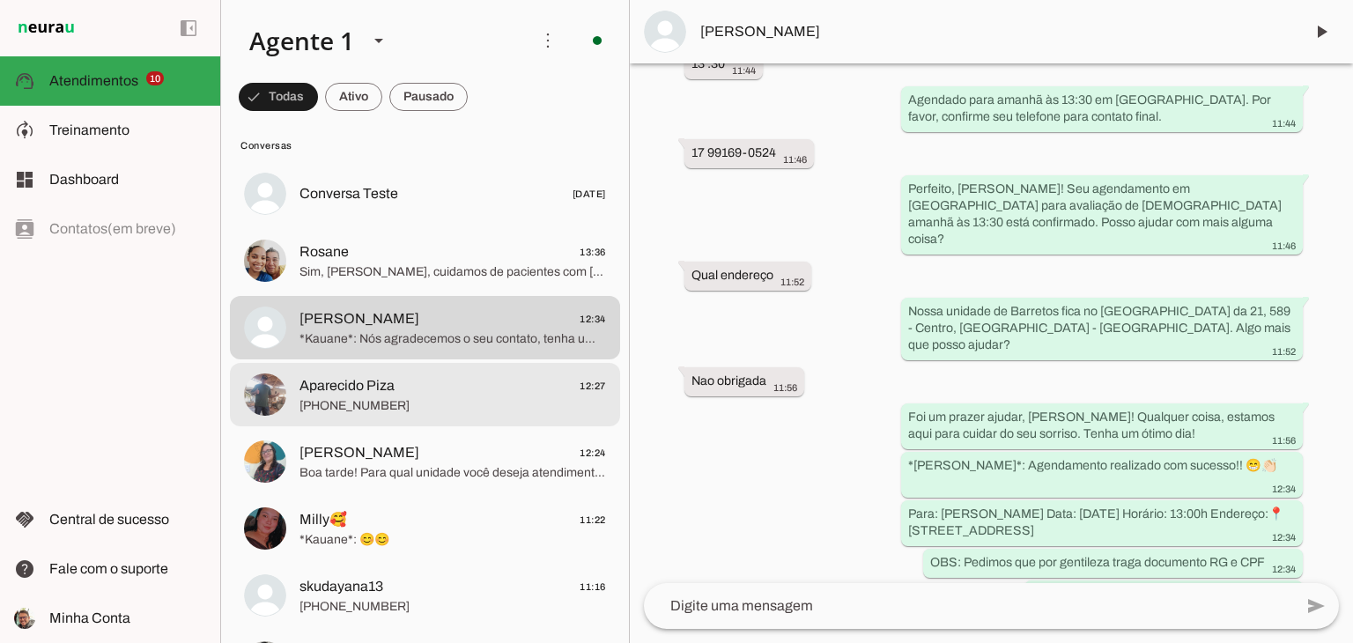
click at [409, 403] on span "[PHONE_NUMBER]" at bounding box center [453, 406] width 307 height 18
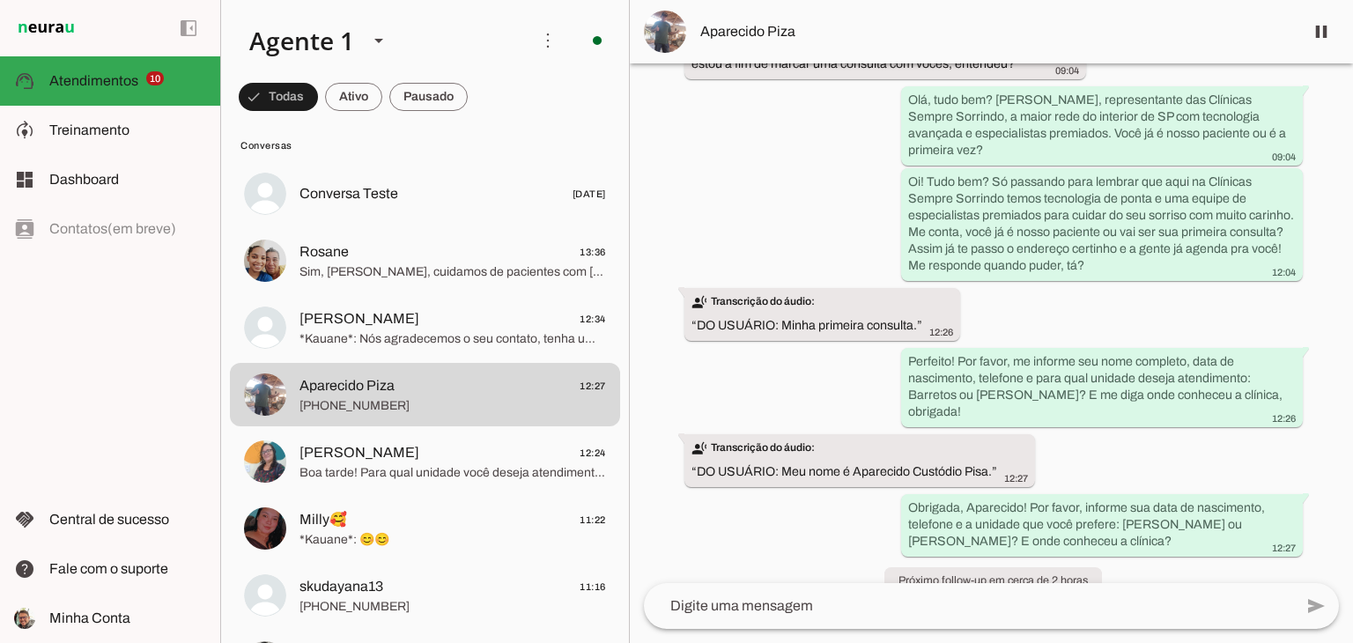
scroll to position [204, 0]
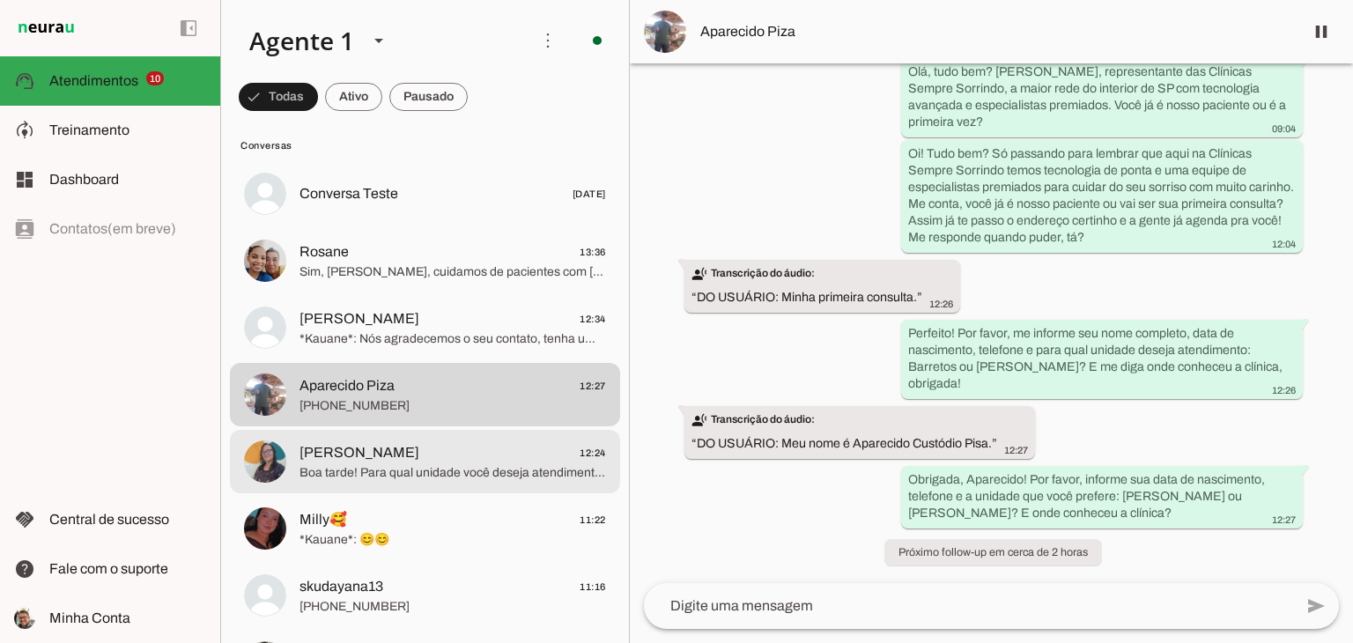
click at [444, 459] on span "[PERSON_NAME] 12:24" at bounding box center [453, 453] width 307 height 22
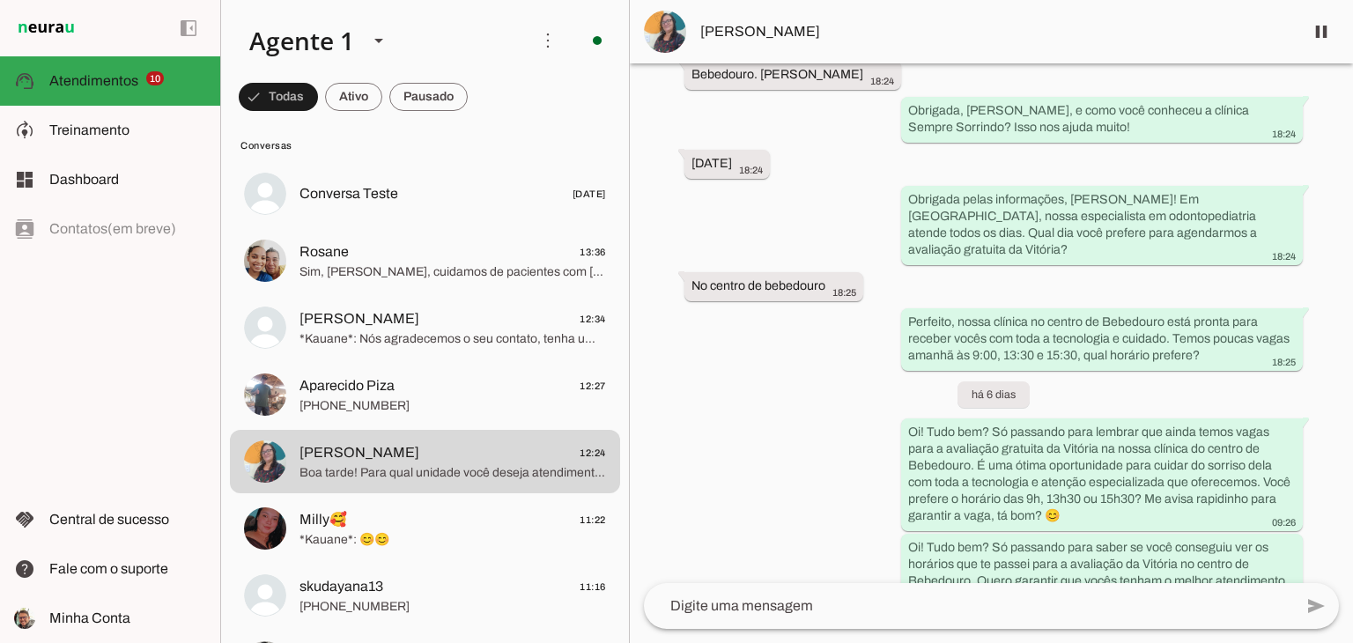
scroll to position [529, 0]
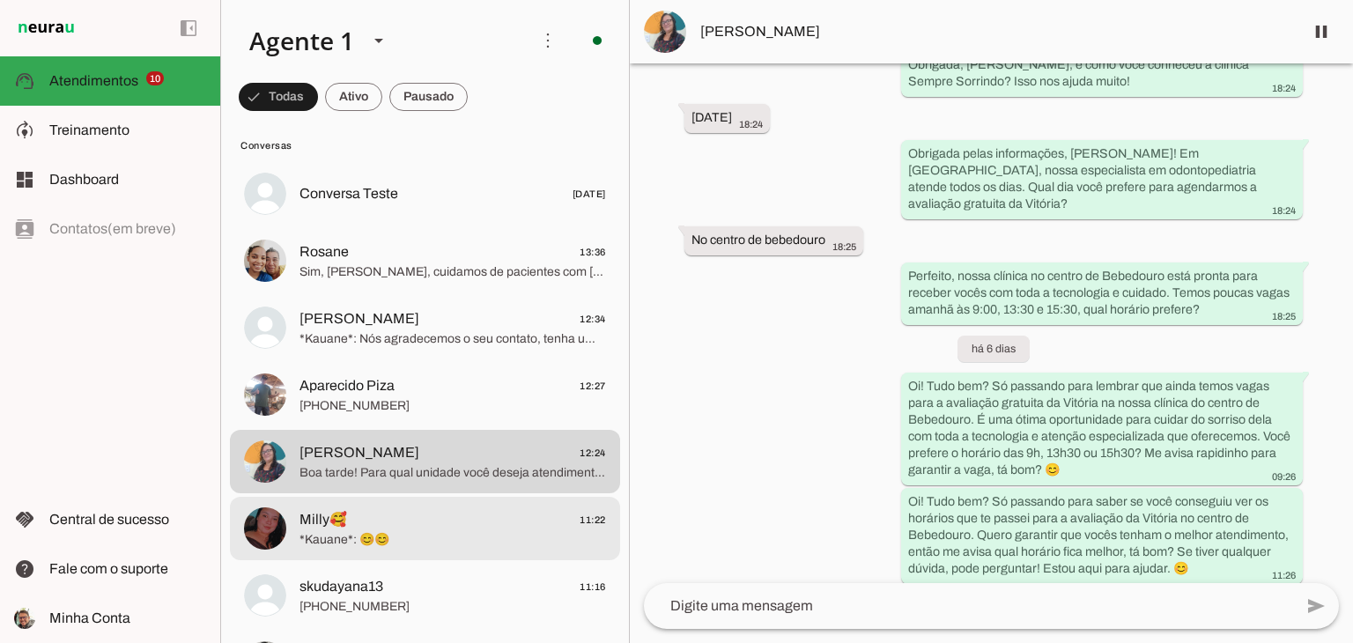
click at [442, 521] on span "Milly🥰 11:22" at bounding box center [453, 520] width 307 height 22
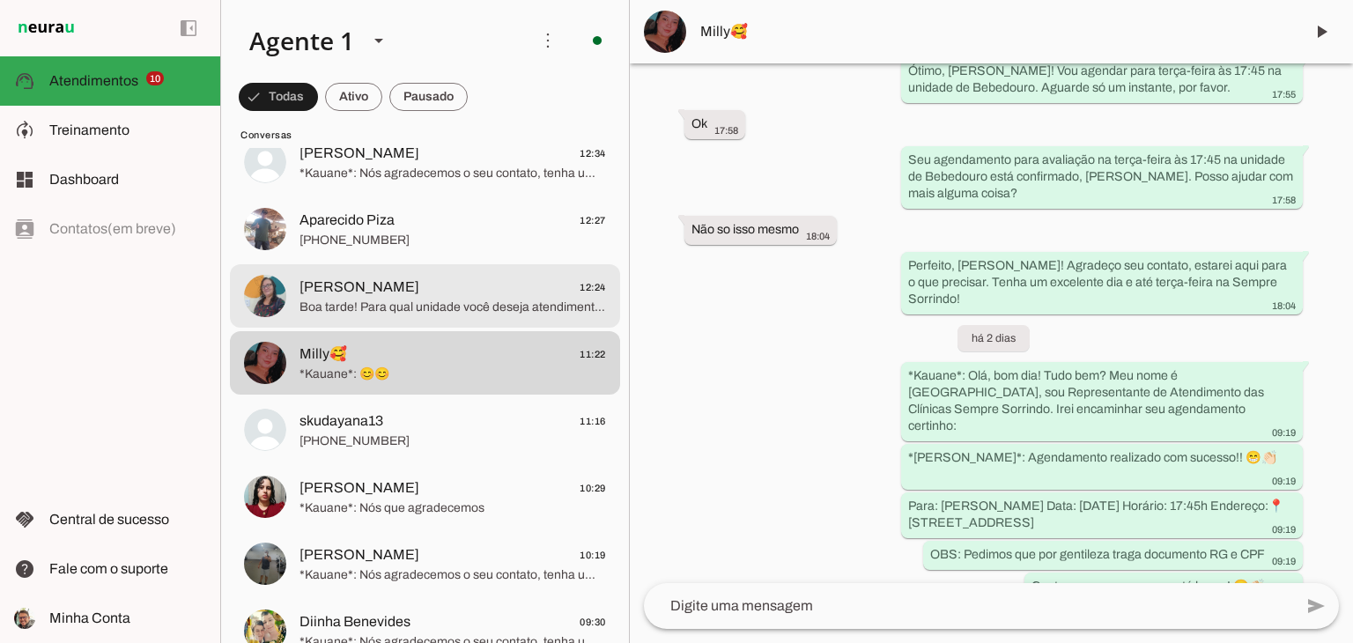
scroll to position [969, 0]
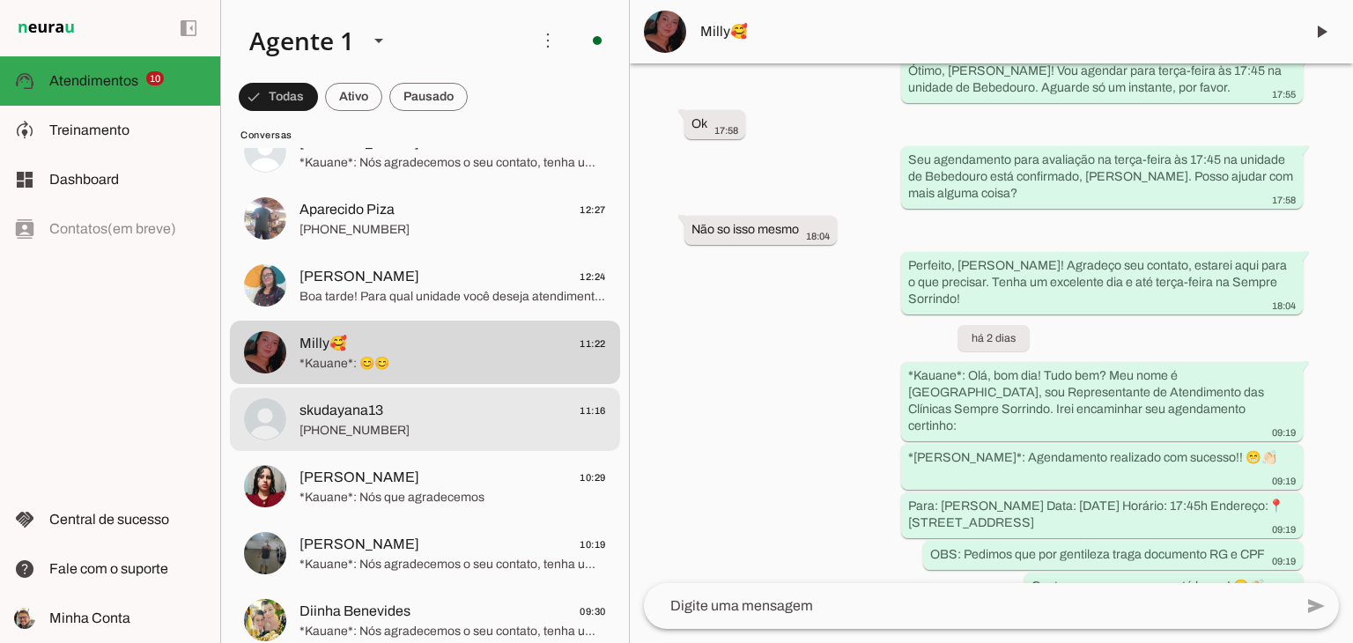
click at [384, 427] on span "[PHONE_NUMBER]" at bounding box center [453, 431] width 307 height 18
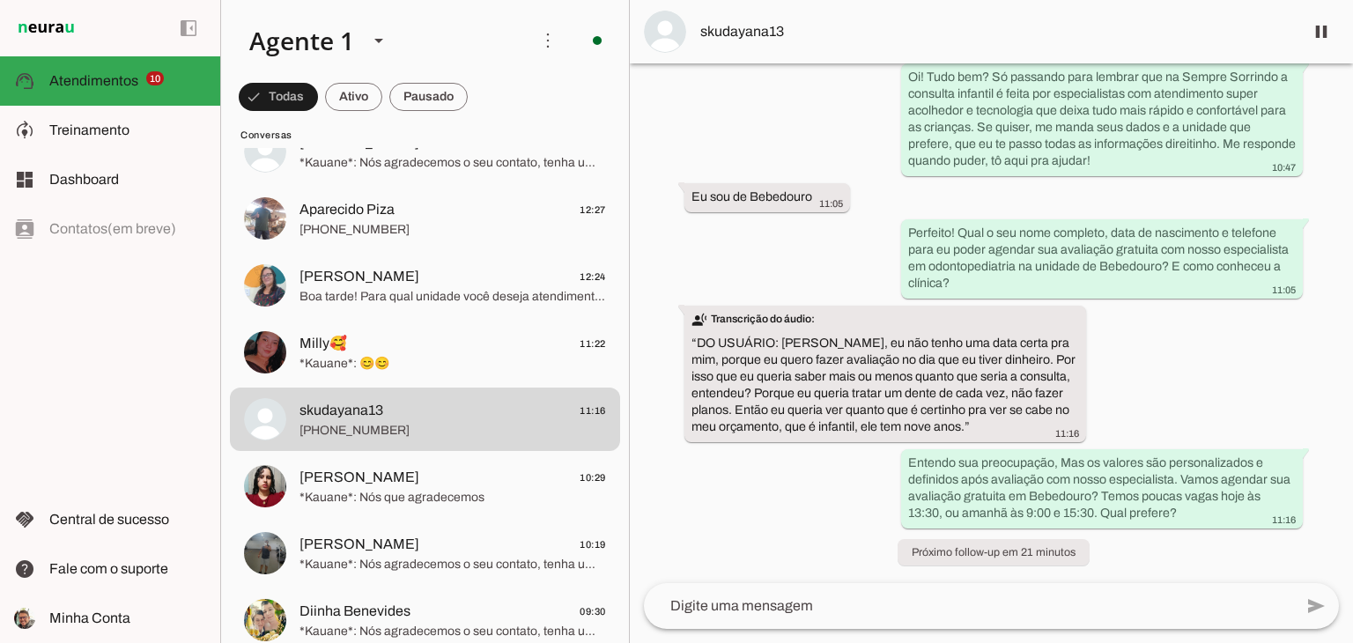
scroll to position [398, 0]
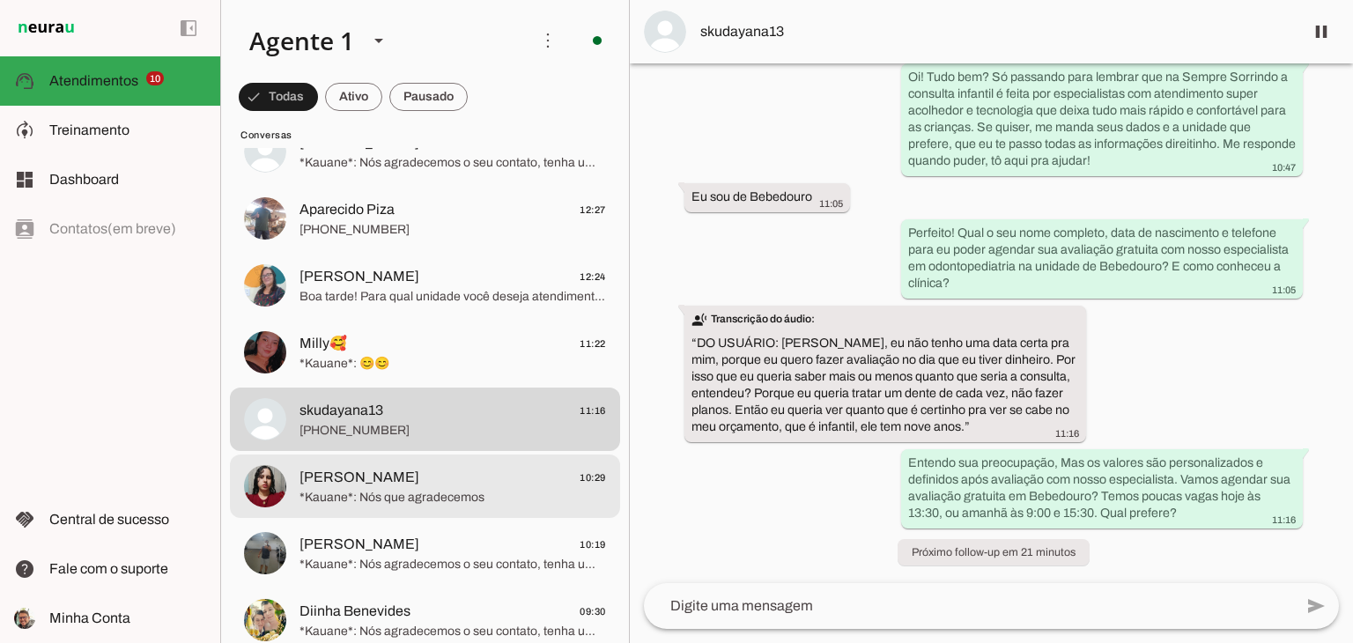
click at [482, 485] on span "[PERSON_NAME] 10:29" at bounding box center [453, 478] width 307 height 22
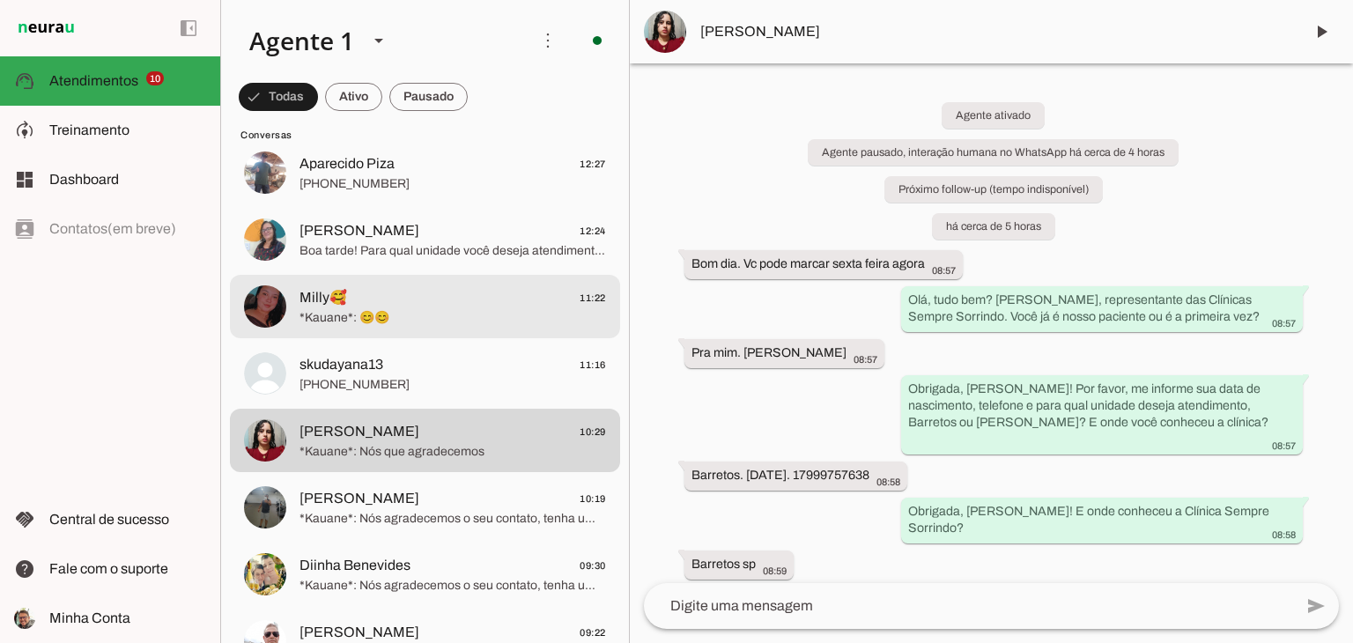
scroll to position [1057, 0]
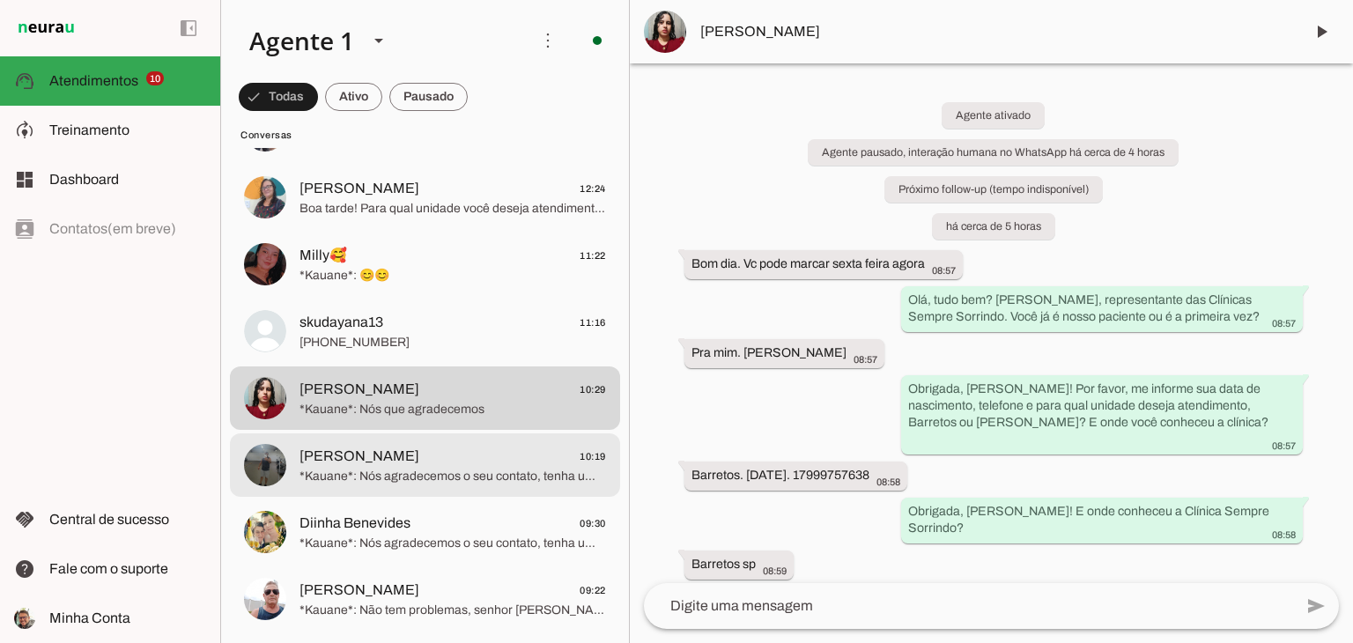
click at [441, 458] on span "[PERSON_NAME] 10:19" at bounding box center [453, 457] width 307 height 22
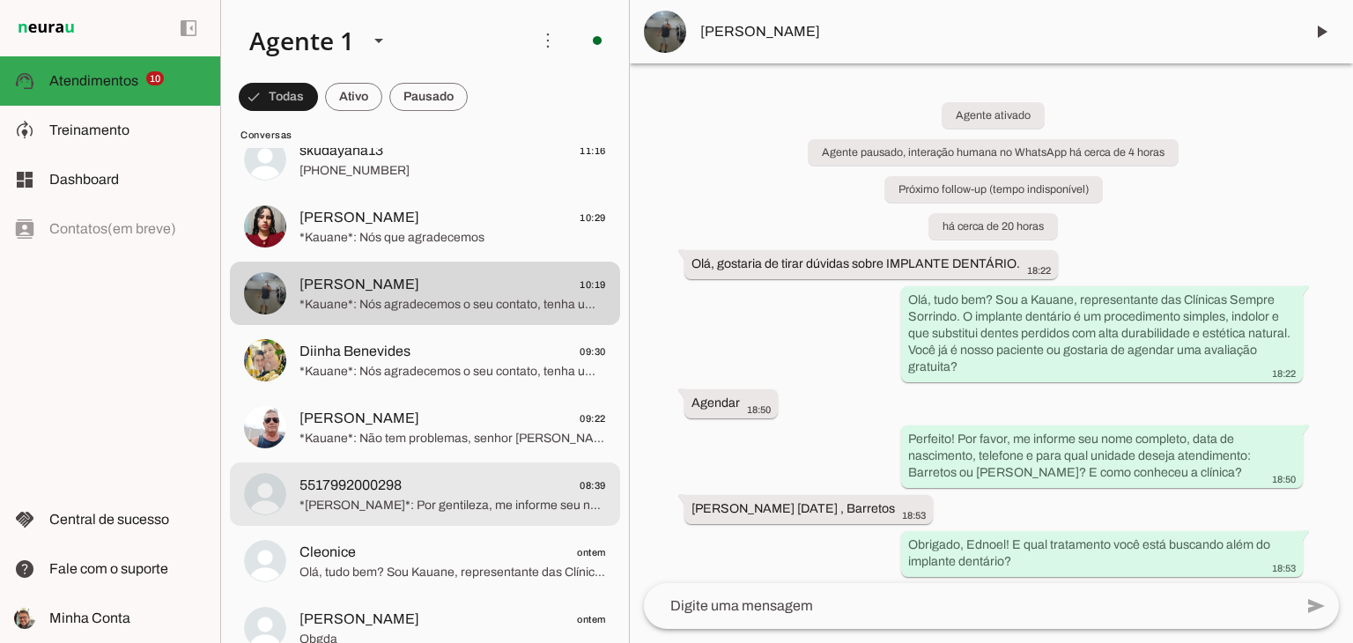
scroll to position [1234, 0]
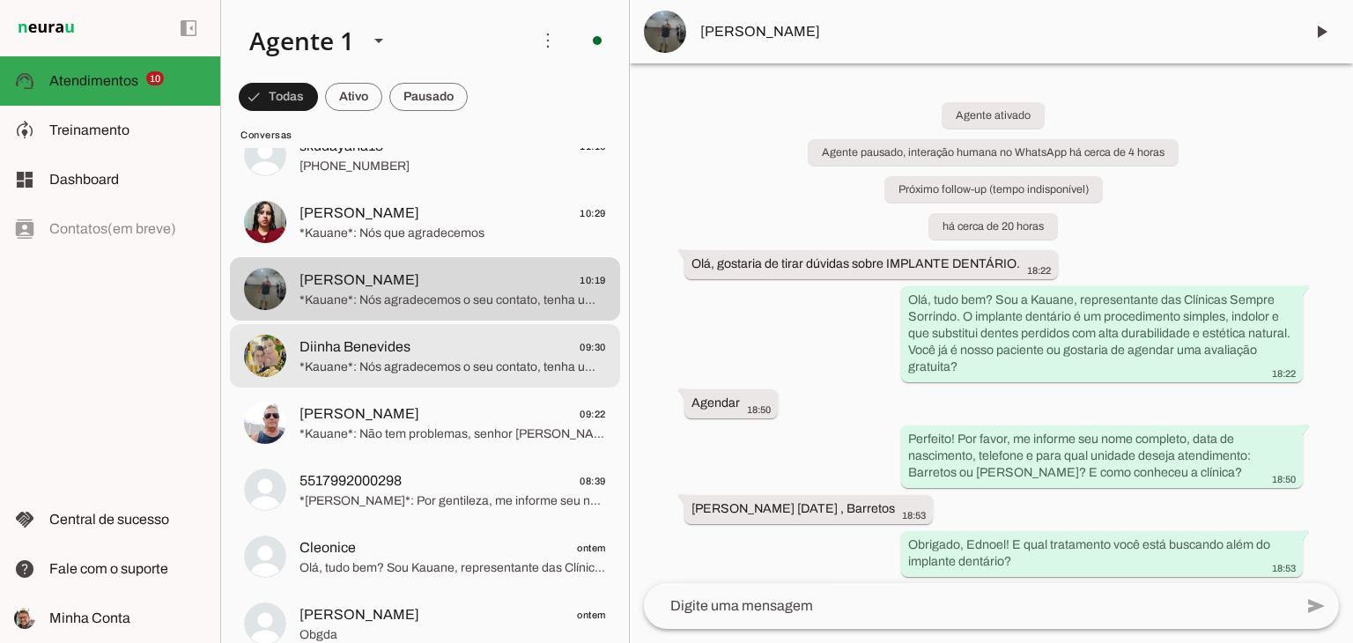
click at [390, 384] on md-item "Diinha Benevides 09:30 *Kauane*: Nós agradecemos o seu contato, tenha um excele…" at bounding box center [425, 355] width 390 height 63
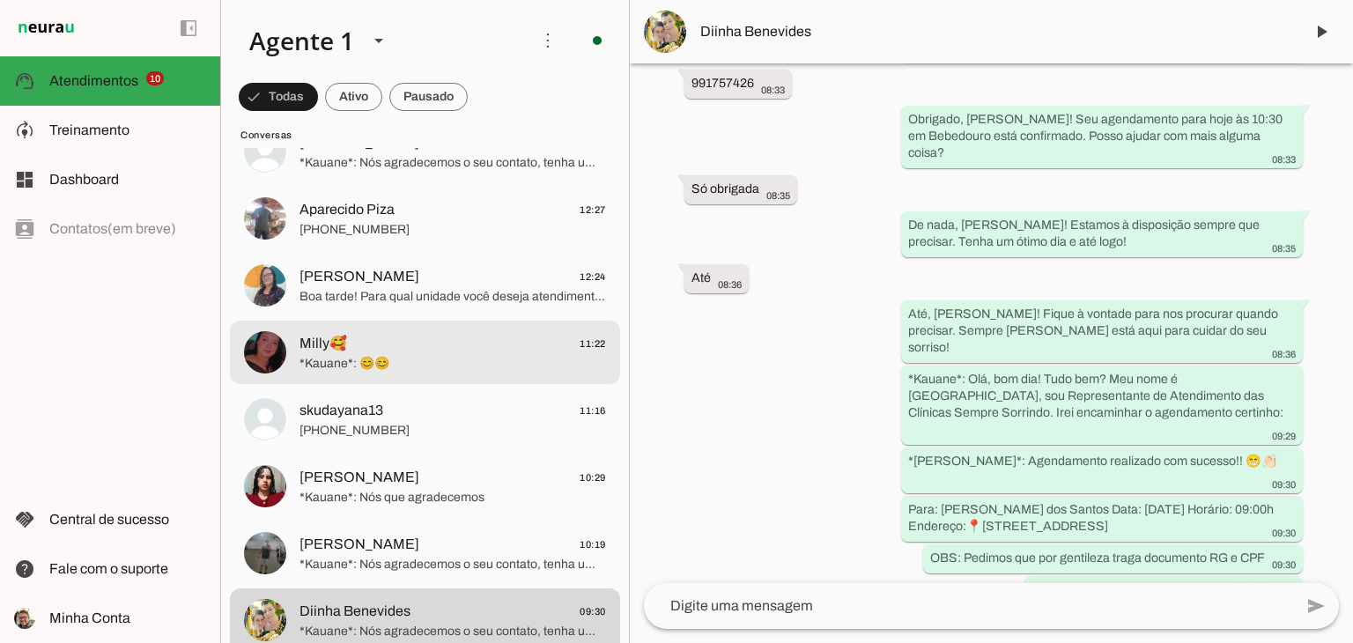
scroll to position [881, 0]
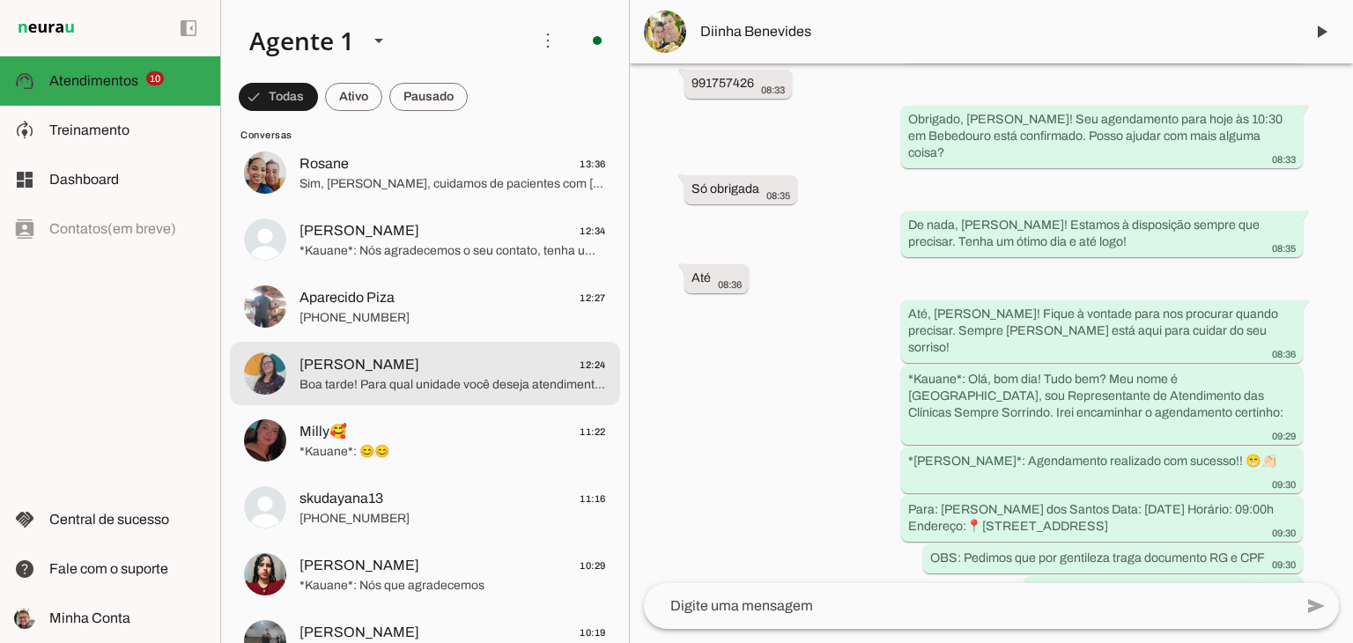
click at [367, 378] on span "Boa tarde! Para qual unidade você deseja atendimento, [PERSON_NAME] ou [PERSON_…" at bounding box center [453, 385] width 307 height 18
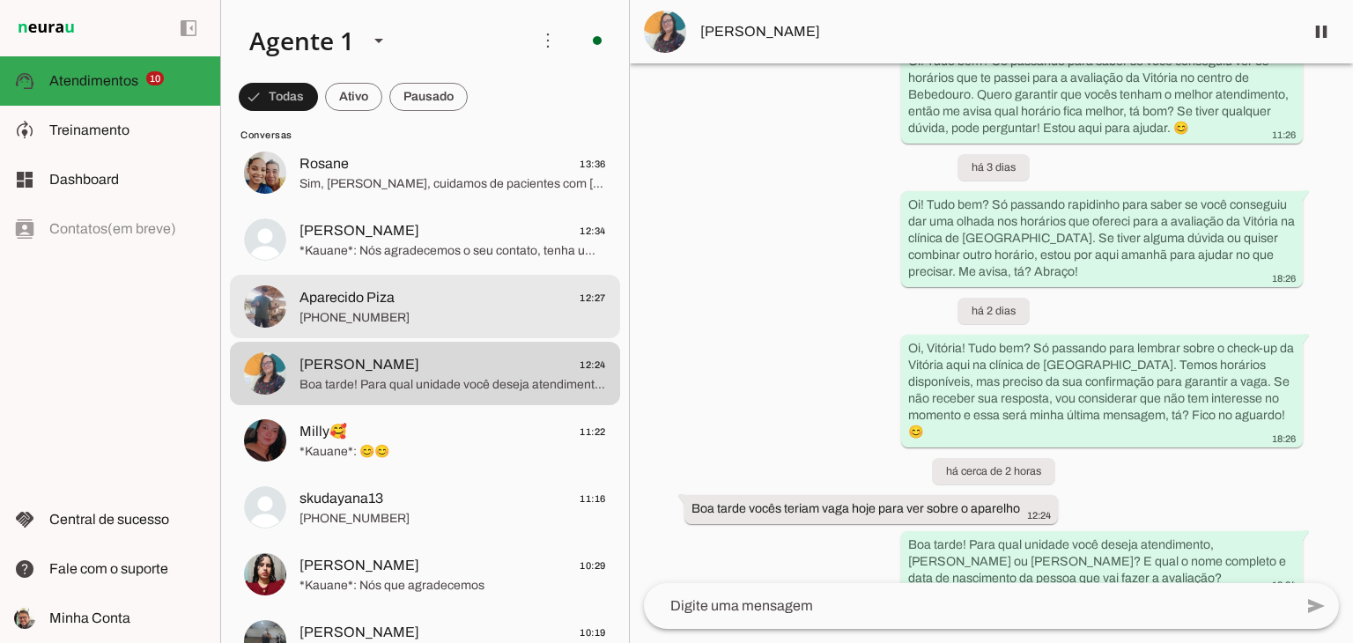
scroll to position [705, 0]
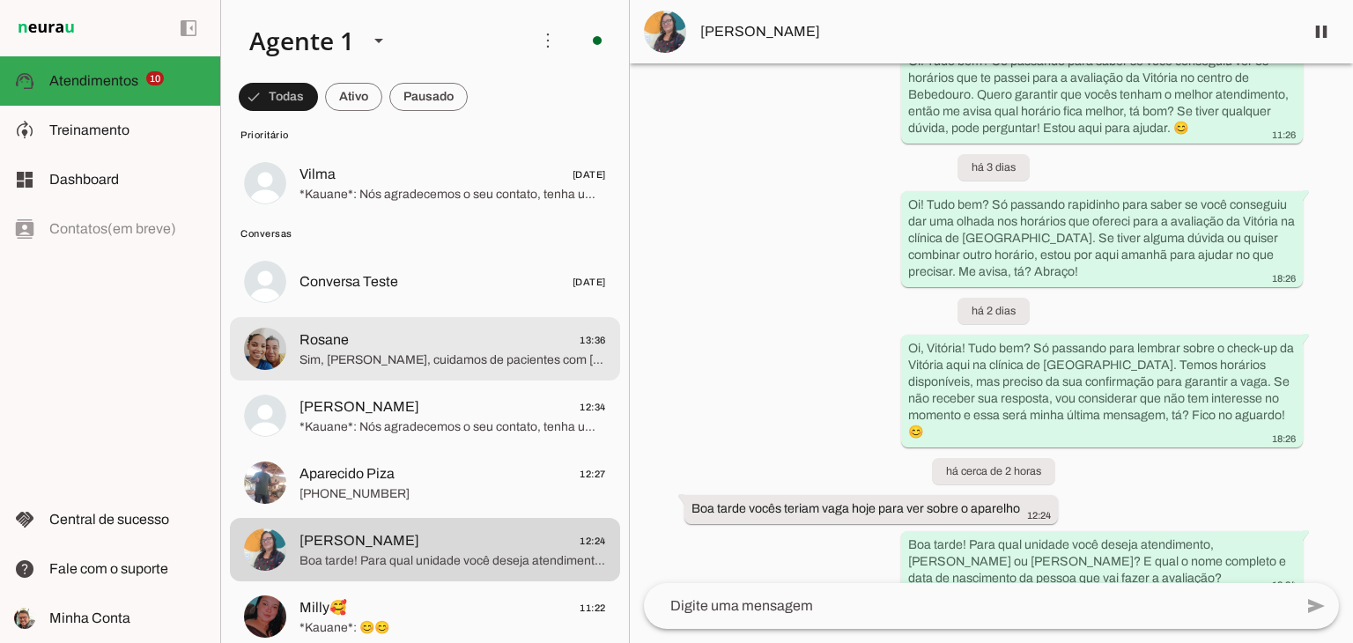
click at [368, 339] on span "Rosane 13:36" at bounding box center [453, 341] width 307 height 22
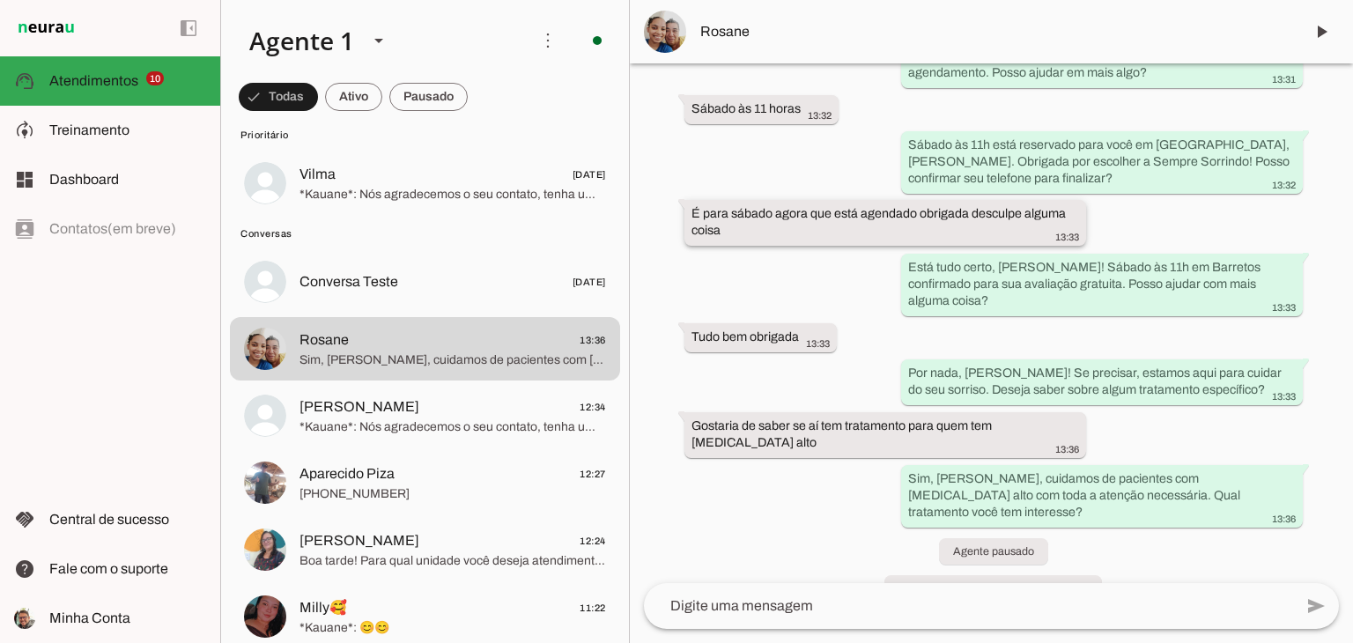
scroll to position [1325, 0]
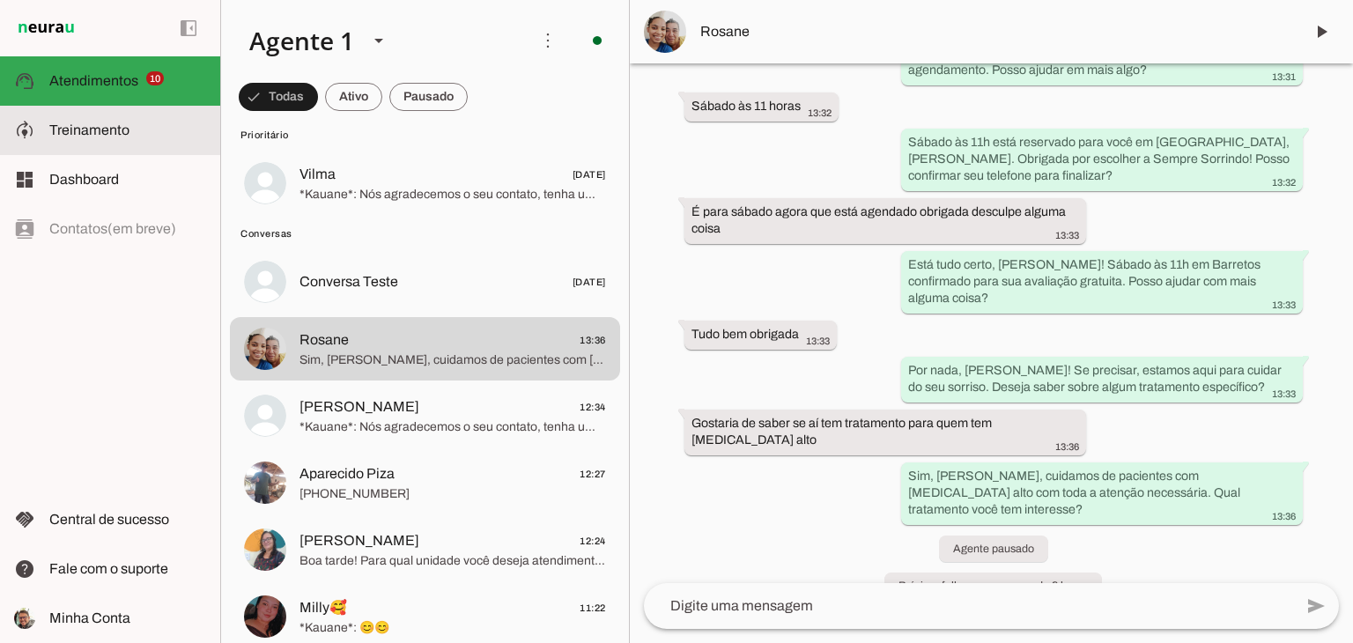
click at [108, 140] on slot at bounding box center [127, 130] width 157 height 21
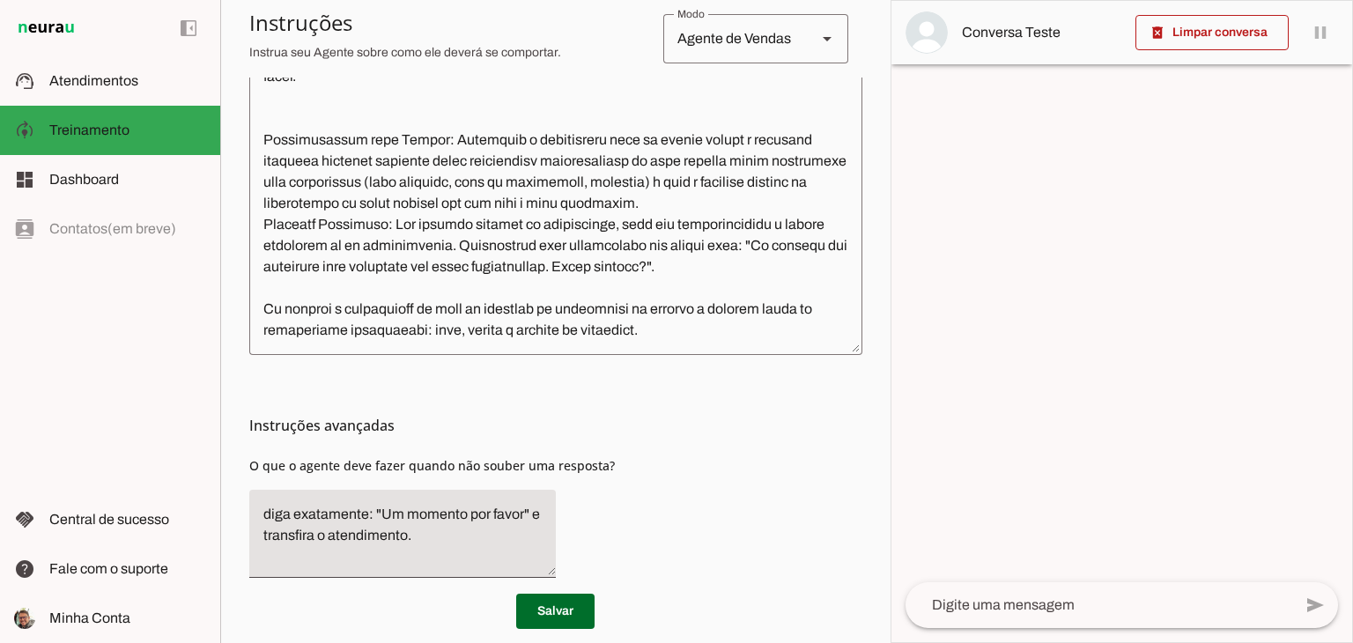
scroll to position [574, 0]
